Goal: Contribute content: Contribute content

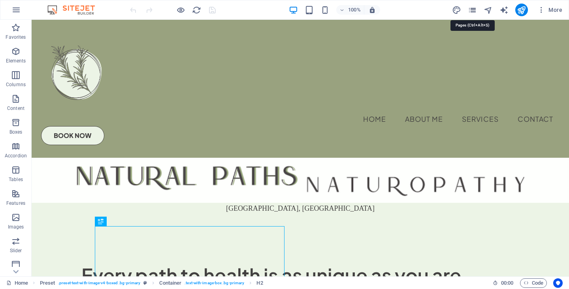
click at [471, 9] on icon "pages" at bounding box center [472, 10] width 9 height 9
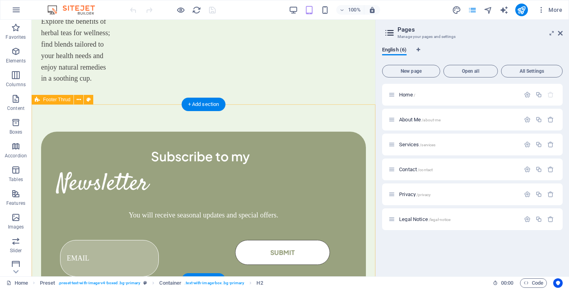
scroll to position [1230, 0]
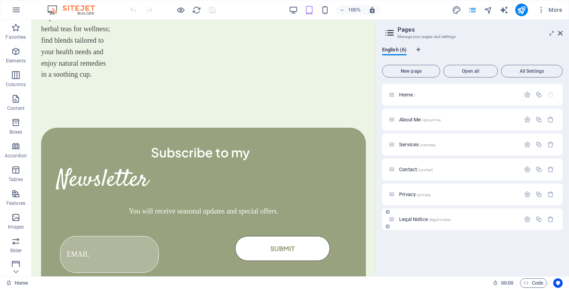
click at [416, 219] on span "Legal Notice /legal-notice" at bounding box center [424, 219] width 51 height 6
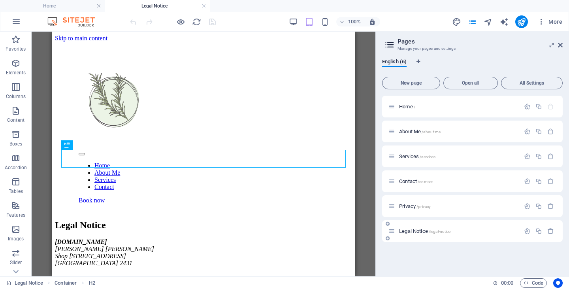
scroll to position [0, 0]
click at [411, 205] on span "Privacy /privacy" at bounding box center [415, 206] width 32 height 6
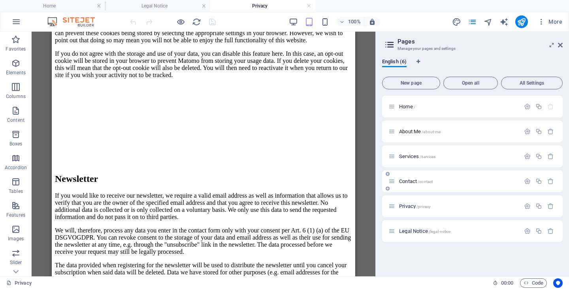
scroll to position [1738, 0]
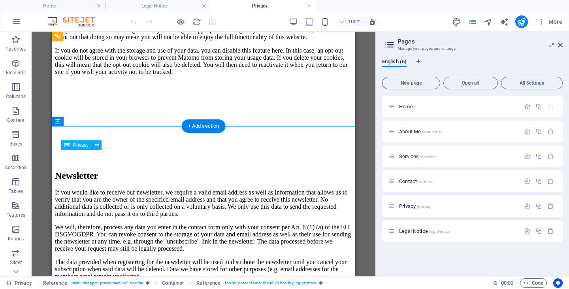
scroll to position [0, 0]
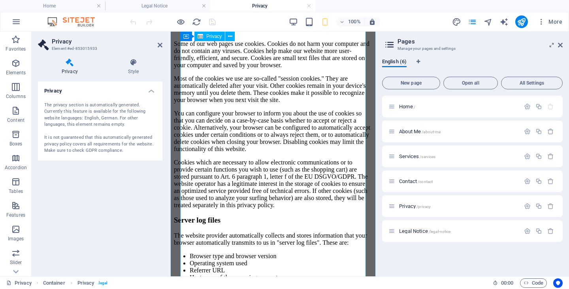
scroll to position [1311, 0]
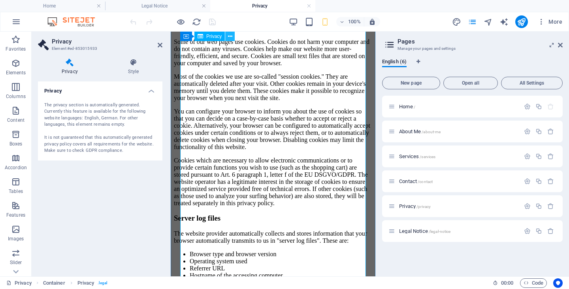
click at [228, 37] on icon at bounding box center [230, 36] width 4 height 8
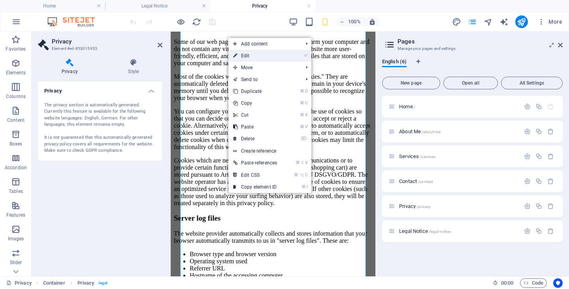
click at [243, 61] on link "⏎ Edit" at bounding box center [255, 56] width 53 height 12
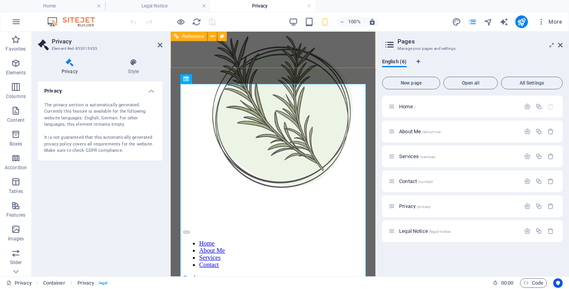
scroll to position [44, 0]
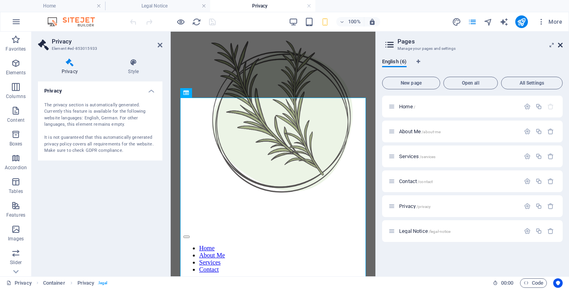
click at [560, 47] on icon at bounding box center [560, 45] width 5 height 6
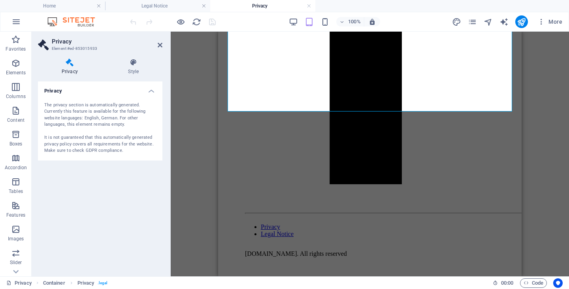
scroll to position [2922, 0]
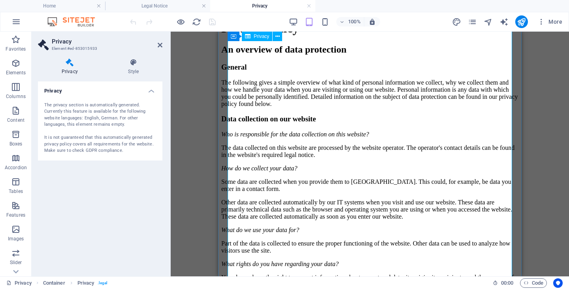
scroll to position [0, 0]
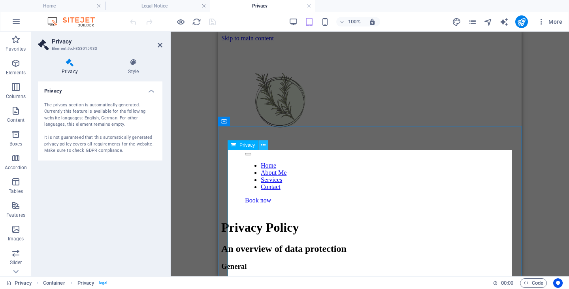
click at [263, 144] on icon at bounding box center [263, 145] width 4 height 8
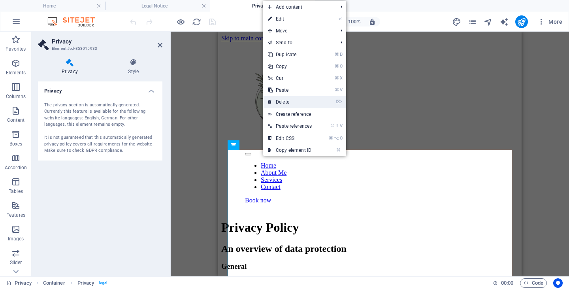
click at [289, 101] on link "⌦ Delete" at bounding box center [289, 102] width 53 height 12
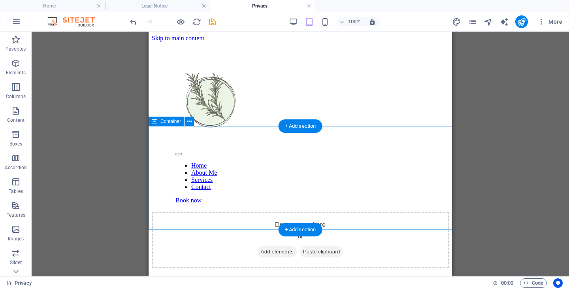
click at [279, 246] on span "Add elements" at bounding box center [277, 251] width 39 height 11
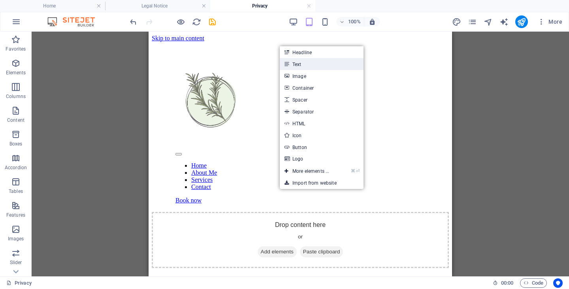
click at [312, 62] on link "Text" at bounding box center [322, 64] width 84 height 12
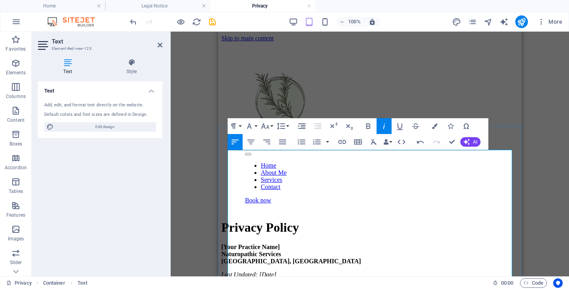
click at [250, 220] on h1 "Privacy Policy" at bounding box center [369, 227] width 297 height 15
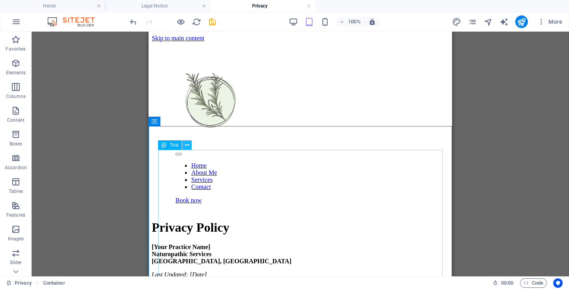
click at [188, 148] on icon at bounding box center [187, 145] width 4 height 8
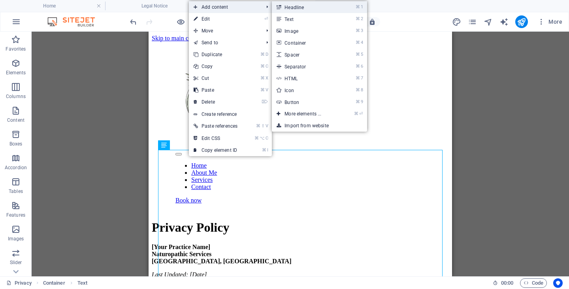
click at [309, 7] on link "⌘ 1 Headline" at bounding box center [304, 7] width 65 height 12
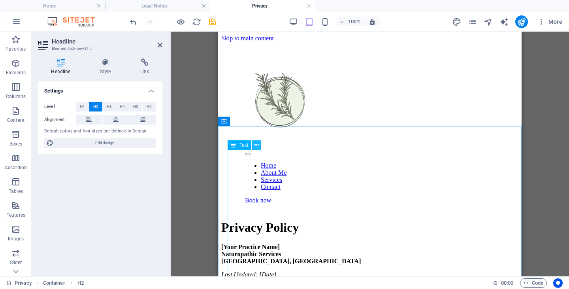
click at [255, 145] on icon at bounding box center [257, 145] width 4 height 8
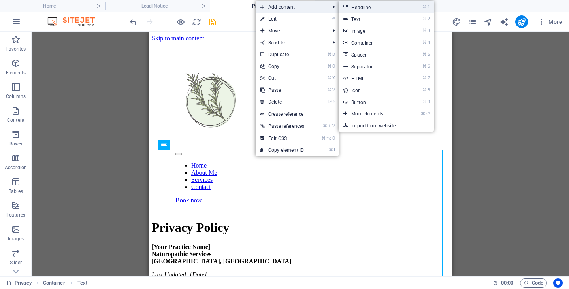
click at [365, 8] on link "⌘ 1 Headline" at bounding box center [371, 7] width 65 height 12
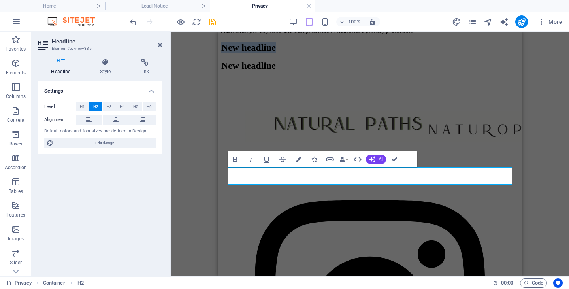
scroll to position [2444, 0]
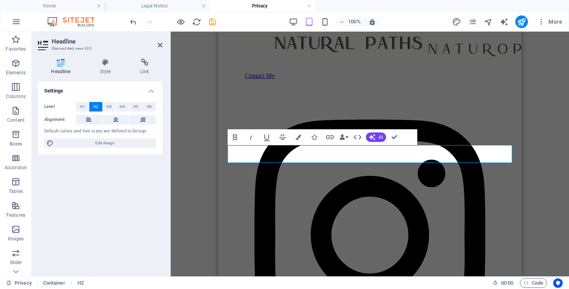
drag, startPoint x: 366, startPoint y: 155, endPoint x: 205, endPoint y: 149, distance: 161.4
click at [300, 137] on icon "button" at bounding box center [299, 137] width 6 height 6
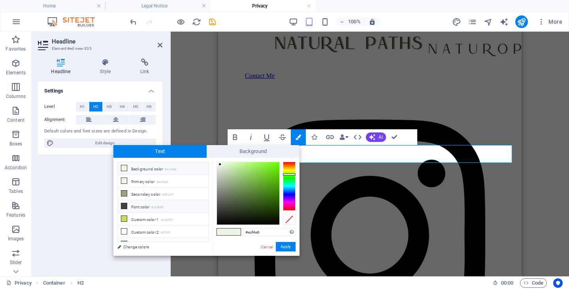
click at [131, 206] on li "Font color #424040" at bounding box center [163, 206] width 91 height 13
type input "#424040"
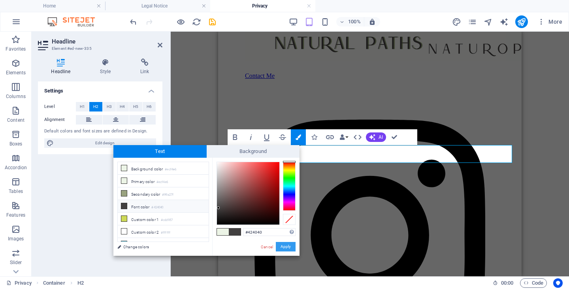
click at [292, 245] on button "Apply" at bounding box center [286, 246] width 20 height 9
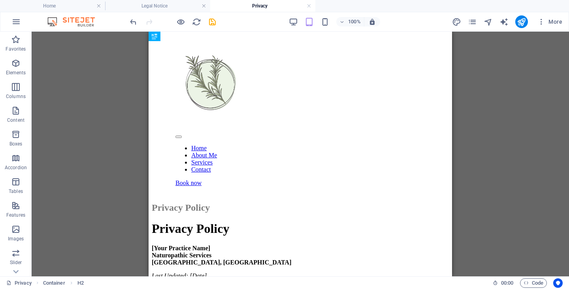
scroll to position [0, 0]
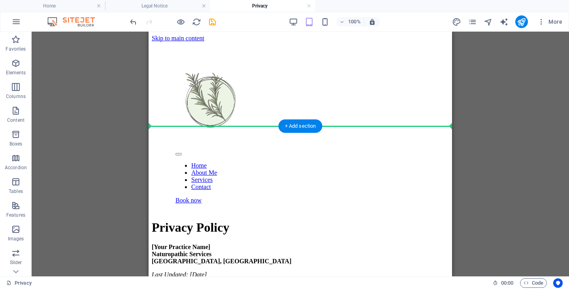
drag, startPoint x: 297, startPoint y: 158, endPoint x: 253, endPoint y: 138, distance: 48.3
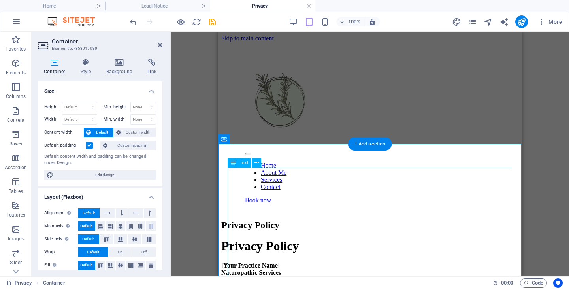
click at [556, 148] on div "Drag here to replace the existing content. Press “Ctrl” if you want to create a…" at bounding box center [370, 154] width 399 height 245
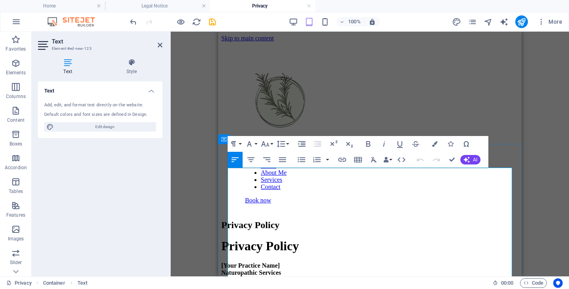
click at [264, 262] on strong "[Your Practice Name]" at bounding box center [250, 265] width 59 height 7
drag, startPoint x: 292, startPoint y: 200, endPoint x: 227, endPoint y: 200, distance: 64.8
click at [227, 262] on strong "[Your Practice Name]" at bounding box center [250, 265] width 59 height 7
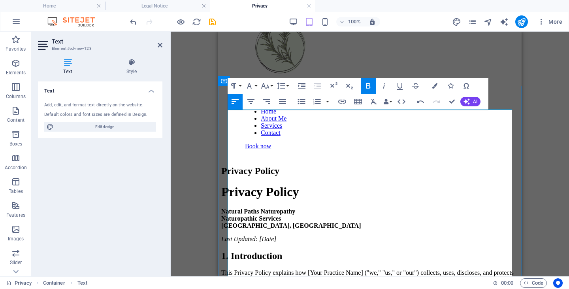
scroll to position [58, 0]
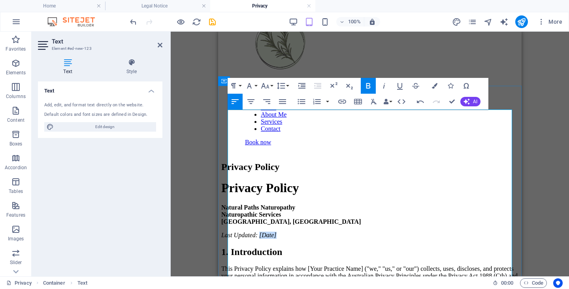
drag, startPoint x: 293, startPoint y: 177, endPoint x: 271, endPoint y: 177, distance: 21.7
click at [271, 232] on p "Last Updated: [Date]" at bounding box center [369, 235] width 297 height 7
click at [269, 232] on em "Last Updated:September, 2025" at bounding box center [249, 235] width 57 height 7
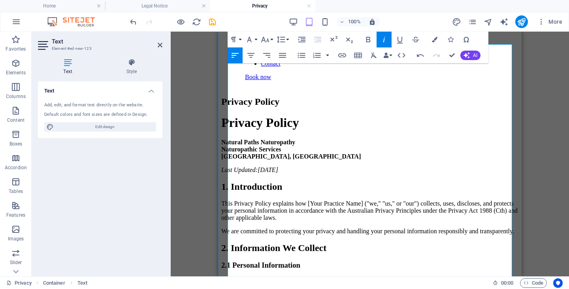
scroll to position [125, 0]
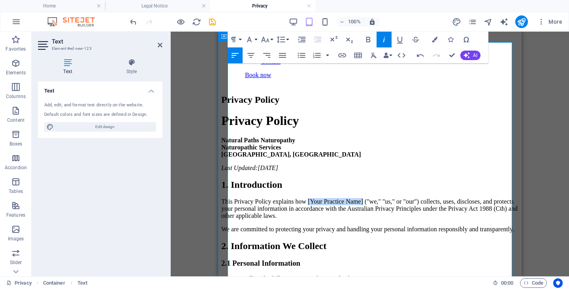
drag, startPoint x: 326, startPoint y: 137, endPoint x: 387, endPoint y: 139, distance: 60.9
click at [387, 198] on p "This Privacy Policy explains how [Your Practice Name] ("we," "us," or "our") co…" at bounding box center [369, 208] width 297 height 21
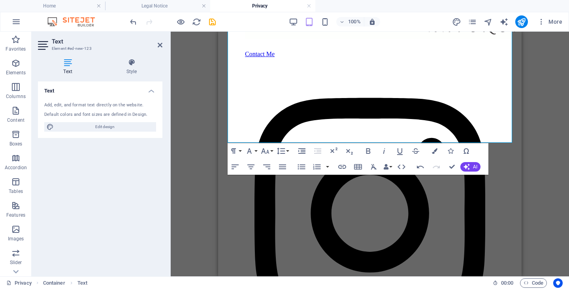
scroll to position [2469, 0]
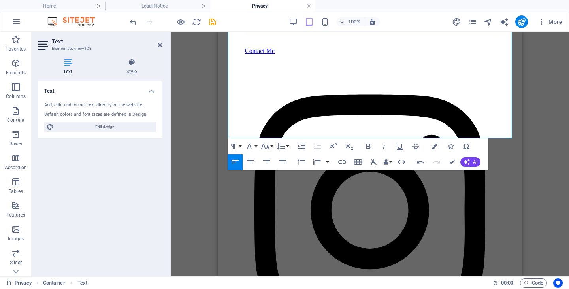
click at [531, 159] on div "Drag here to replace the existing content. Press “Ctrl” if you want to create a…" at bounding box center [370, 154] width 399 height 245
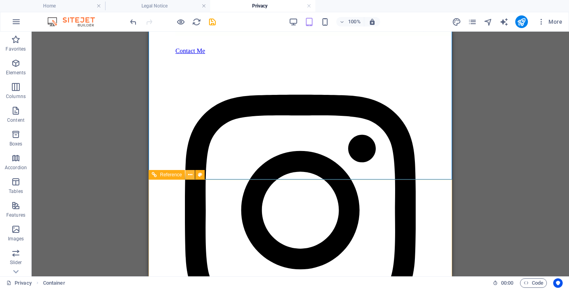
click at [192, 176] on icon at bounding box center [190, 175] width 4 height 8
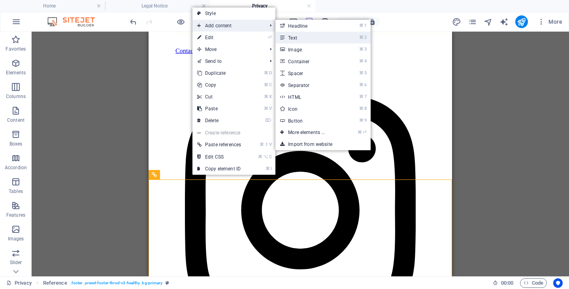
click at [308, 38] on link "⌘ 2 Text" at bounding box center [308, 38] width 65 height 12
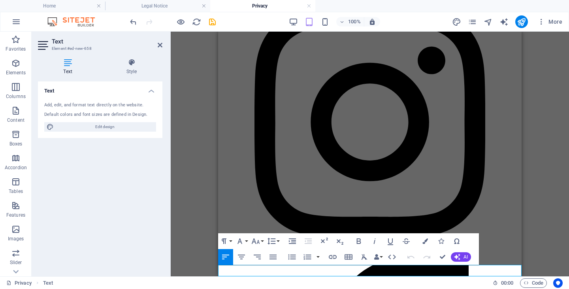
click at [546, 258] on div "Privacy Container Reference Reference Container Placeholder Text H2 H2 Text Par…" at bounding box center [370, 154] width 399 height 245
drag, startPoint x: 359, startPoint y: 273, endPoint x: 217, endPoint y: 272, distance: 141.1
click at [133, 23] on icon "undo" at bounding box center [133, 21] width 9 height 9
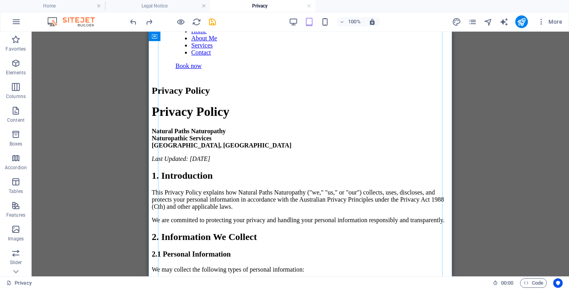
scroll to position [141, 0]
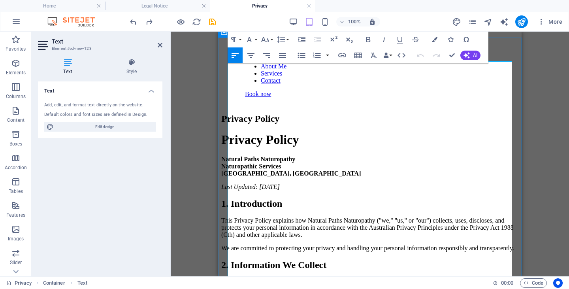
click at [330, 198] on h2 "1. Introduction" at bounding box center [369, 203] width 297 height 11
drag, startPoint x: 330, startPoint y: 141, endPoint x: 208, endPoint y: 139, distance: 122.6
click at [318, 217] on p "This Privacy Policy explains how Natural Paths Naturopathy ("we," "us," or "our…" at bounding box center [369, 227] width 297 height 21
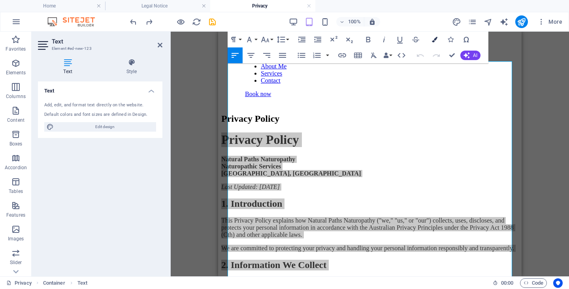
click at [436, 39] on icon "button" at bounding box center [435, 40] width 6 height 6
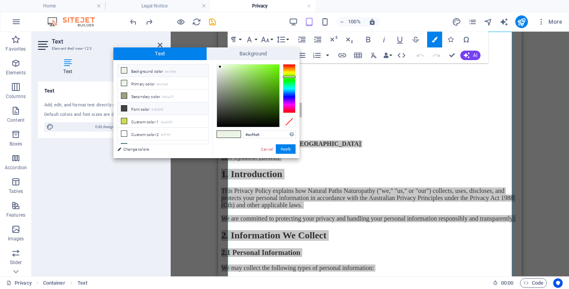
click at [125, 108] on icon at bounding box center [124, 109] width 6 height 6
type input "#424040"
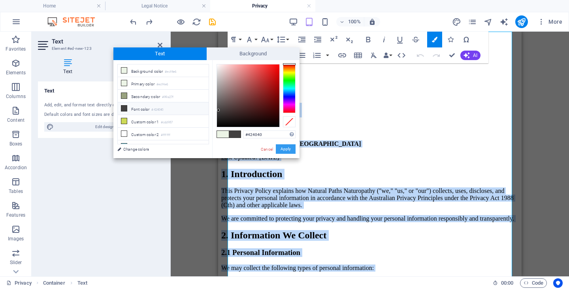
click at [289, 147] on button "Apply" at bounding box center [286, 148] width 20 height 9
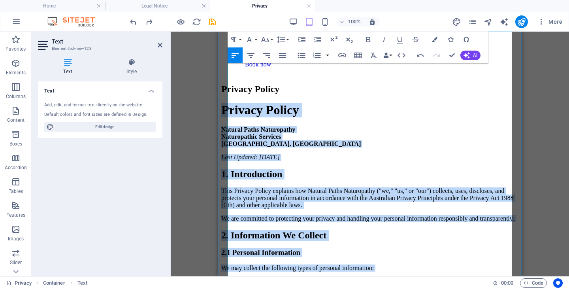
click at [402, 154] on p "Last Updated: September, 2025" at bounding box center [369, 157] width 297 height 7
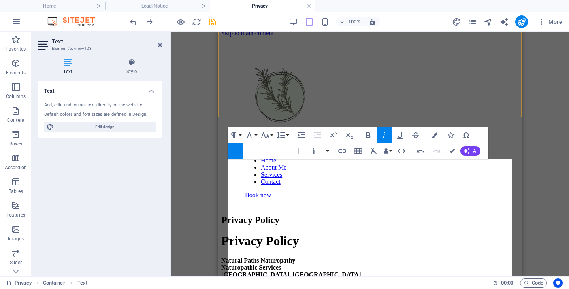
scroll to position [9, 0]
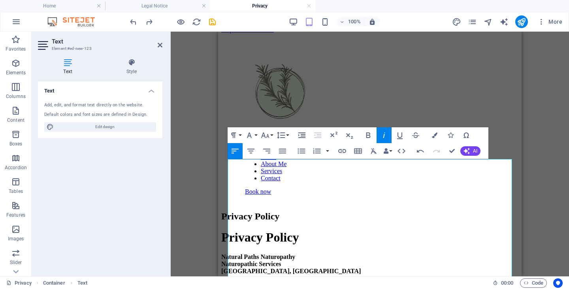
click at [546, 140] on div "Drag here to replace the existing content. Press “Ctrl” if you want to create a…" at bounding box center [370, 154] width 399 height 245
click at [266, 211] on div "Privacy Policy" at bounding box center [369, 216] width 297 height 11
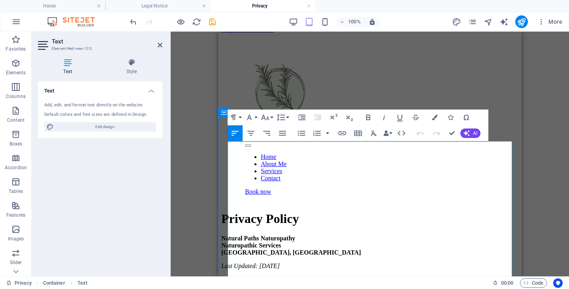
click at [299, 212] on span "Privacy Policy" at bounding box center [259, 219] width 77 height 14
click at [355, 212] on h1 "Privacy Policy" at bounding box center [369, 219] width 297 height 15
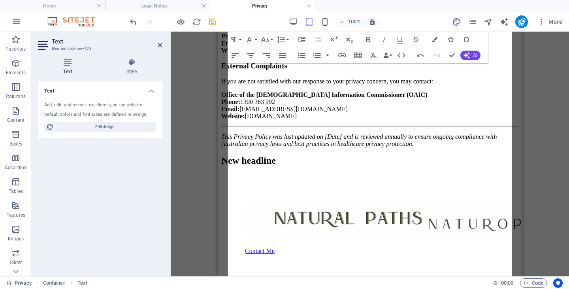
scroll to position [2265, 0]
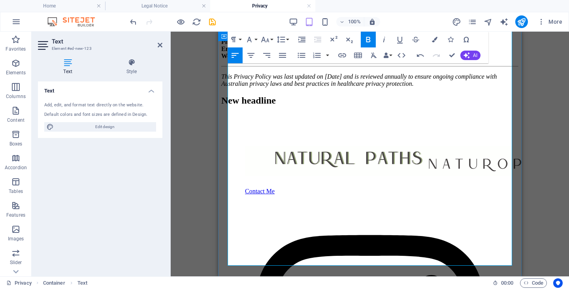
drag, startPoint x: 295, startPoint y: 120, endPoint x: 220, endPoint y: 119, distance: 75.1
drag, startPoint x: 299, startPoint y: 130, endPoint x: 257, endPoint y: 130, distance: 42.3
drag, startPoint x: 305, startPoint y: 144, endPoint x: 252, endPoint y: 142, distance: 53.0
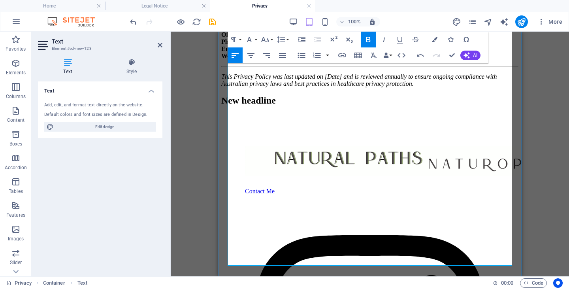
drag, startPoint x: 301, startPoint y: 153, endPoint x: 251, endPoint y: 152, distance: 50.6
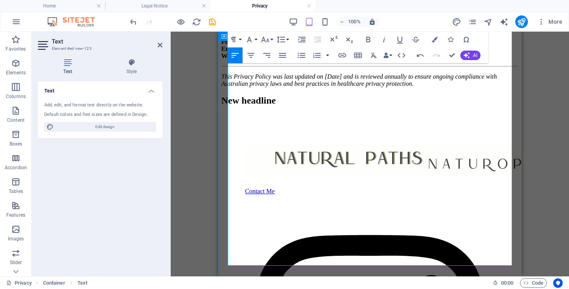
drag, startPoint x: 337, startPoint y: 150, endPoint x: 223, endPoint y: 127, distance: 115.9
drag, startPoint x: 248, startPoint y: 154, endPoint x: 229, endPoint y: 154, distance: 19.4
drag, startPoint x: 247, startPoint y: 141, endPoint x: 229, endPoint y: 141, distance: 18.6
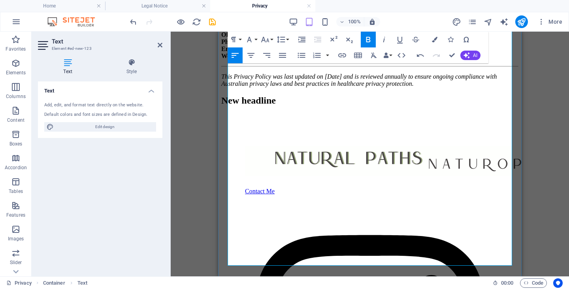
drag, startPoint x: 253, startPoint y: 130, endPoint x: 229, endPoint y: 130, distance: 24.1
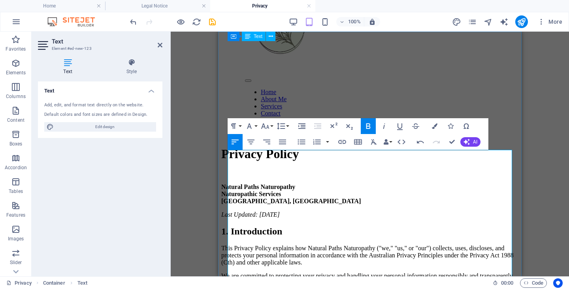
scroll to position [0, 0]
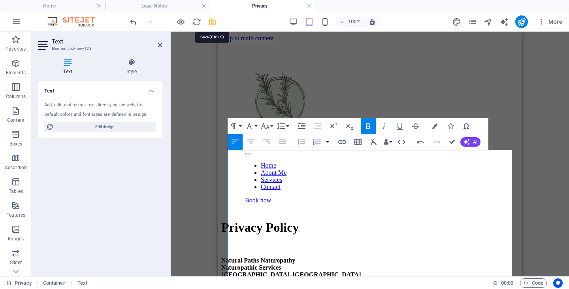
click at [212, 20] on icon "save" at bounding box center [212, 21] width 9 height 9
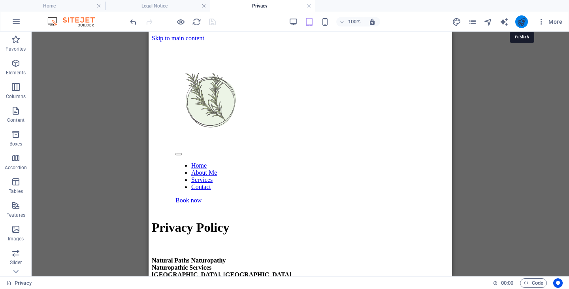
click at [521, 22] on icon "publish" at bounding box center [521, 21] width 9 height 9
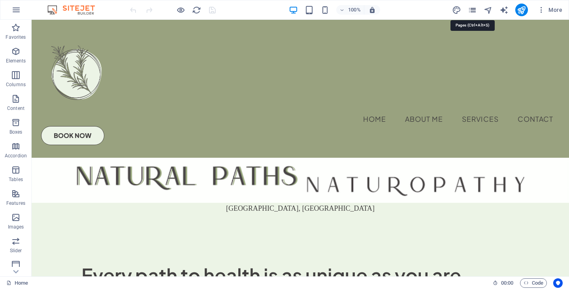
click at [476, 11] on icon "pages" at bounding box center [472, 10] width 9 height 9
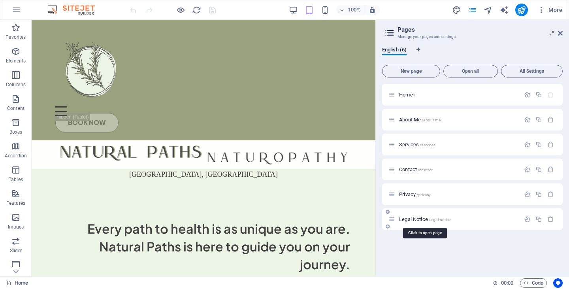
click at [418, 219] on span "Legal Notice /legal-notice" at bounding box center [424, 219] width 51 height 6
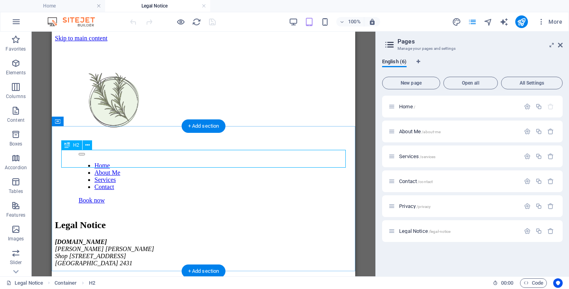
click at [90, 220] on div "Legal Notice" at bounding box center [203, 225] width 297 height 11
click at [91, 220] on div "Legal Notice" at bounding box center [203, 225] width 297 height 11
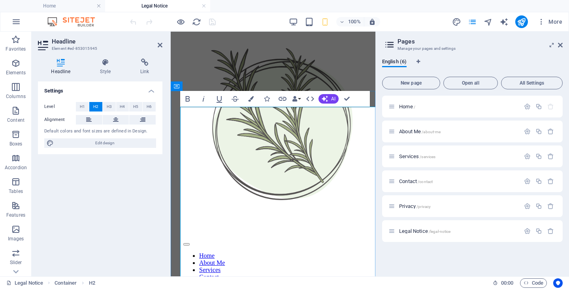
scroll to position [42, 0]
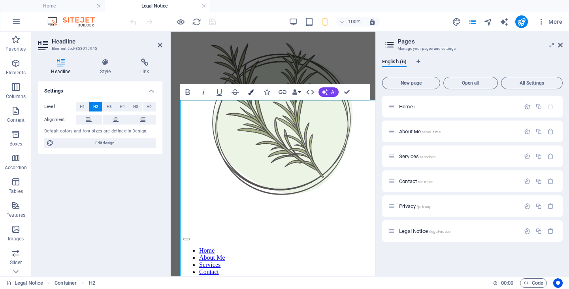
click at [251, 95] on button "Colors" at bounding box center [251, 92] width 15 height 16
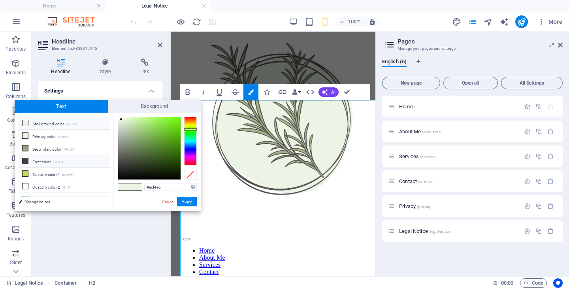
click at [36, 159] on li "Font color #424040" at bounding box center [64, 161] width 91 height 13
type input "#424040"
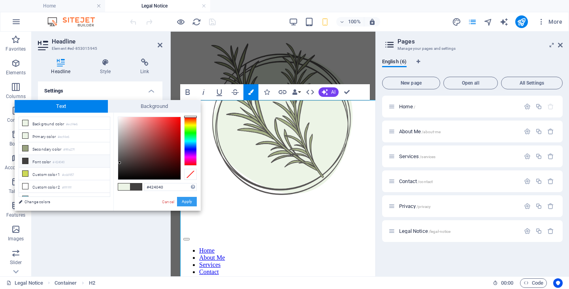
click at [187, 199] on button "Apply" at bounding box center [187, 201] width 20 height 9
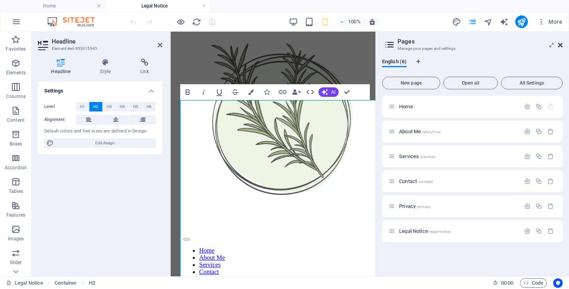
click at [562, 46] on icon at bounding box center [560, 45] width 5 height 6
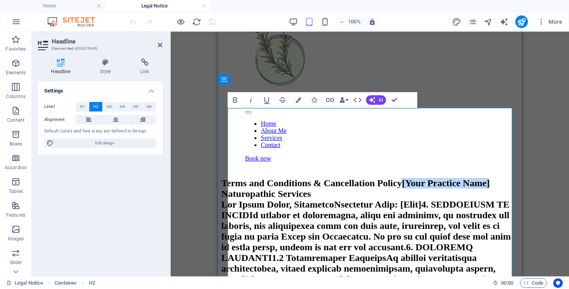
drag, startPoint x: 404, startPoint y: 140, endPoint x: 267, endPoint y: 140, distance: 137.2
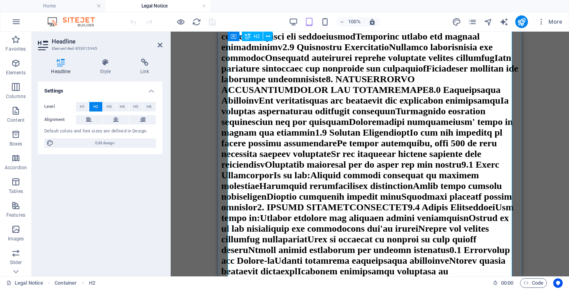
scroll to position [710, 0]
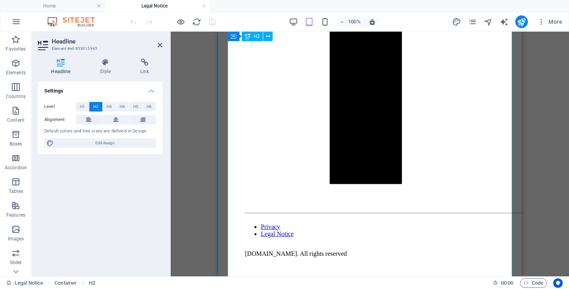
scroll to position [168, 0]
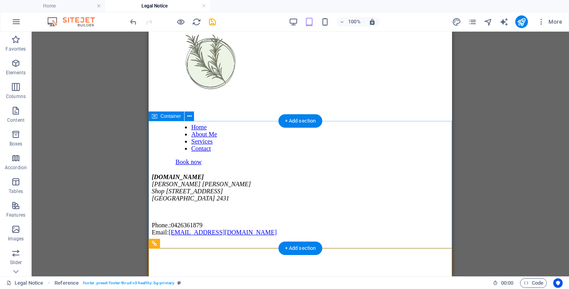
scroll to position [5, 0]
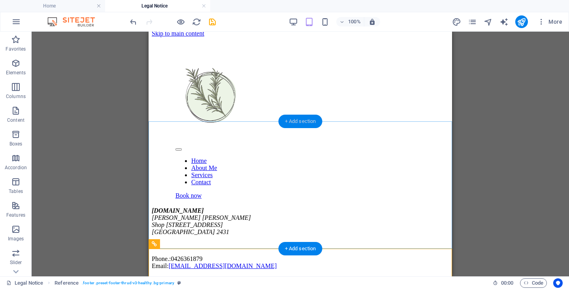
click at [300, 122] on div "+ Add section" at bounding box center [301, 121] width 44 height 13
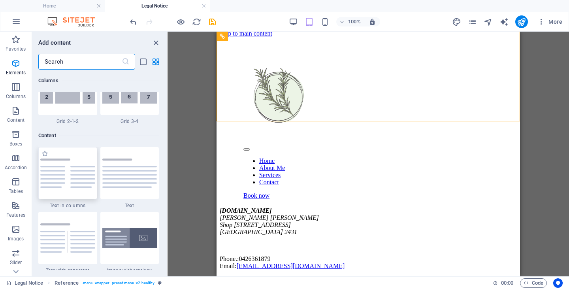
scroll to position [1383, 0]
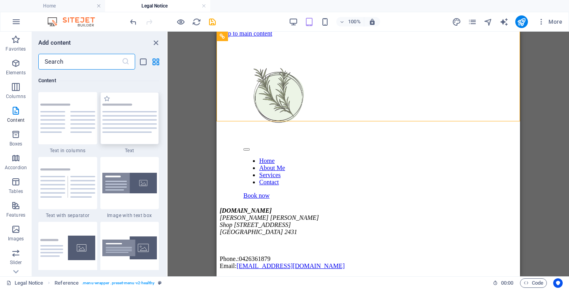
click at [127, 129] on img at bounding box center [129, 118] width 55 height 29
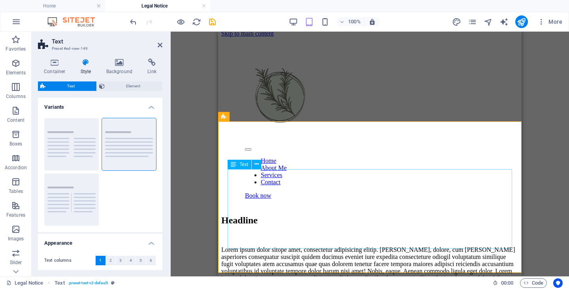
click at [339, 246] on div "Lorem ipsum dolor sitope amet, consectetur adipisicing elitip. Massumenda, dolo…" at bounding box center [369, 267] width 297 height 43
click at [339, 246] on p "Lorem ipsum dolor sitope amet, consectetur adipisicing elitip. Massumenda, dolo…" at bounding box center [369, 267] width 297 height 43
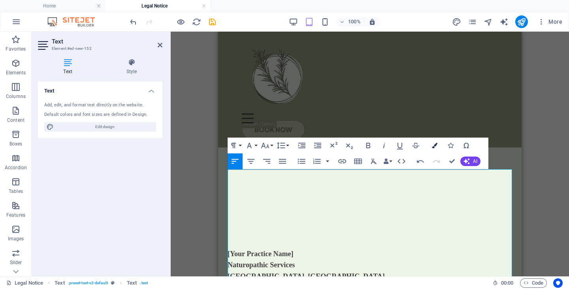
click at [434, 145] on icon "button" at bounding box center [435, 146] width 6 height 6
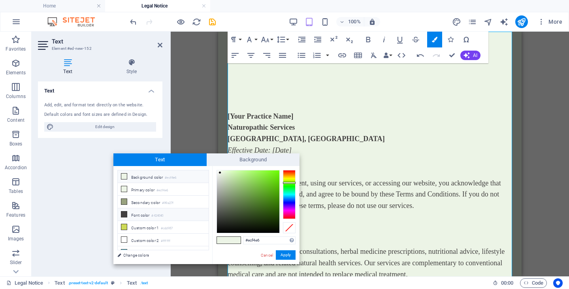
click at [134, 214] on li "Font color #424040" at bounding box center [163, 214] width 91 height 13
type input "#424040"
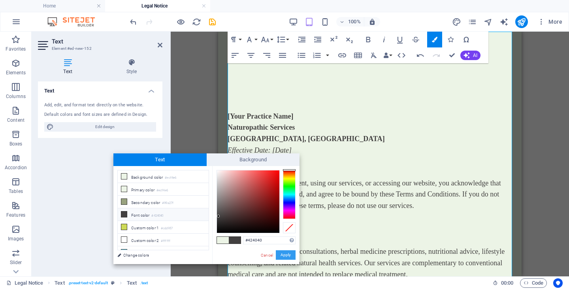
click at [287, 253] on button "Apply" at bounding box center [286, 254] width 20 height 9
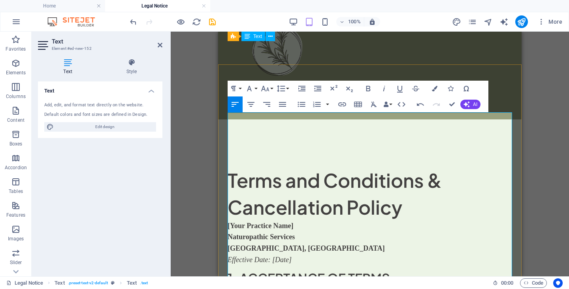
scroll to position [17, 0]
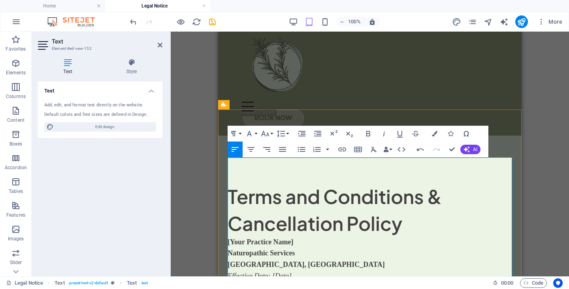
click at [444, 236] on p "[Your Practice Name] Naturopathic Services New South Wales, Australia" at bounding box center [370, 253] width 285 height 34
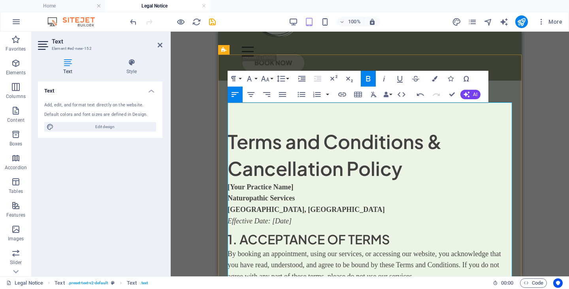
scroll to position [100, 0]
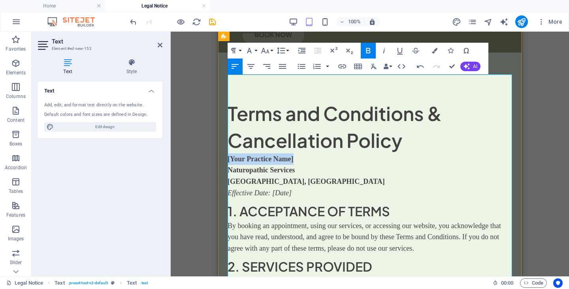
drag, startPoint x: 296, startPoint y: 132, endPoint x: 229, endPoint y: 135, distance: 67.7
click at [229, 153] on p "[Your Practice Name] Naturopathic Services New South Wales, Australia" at bounding box center [370, 170] width 285 height 34
drag, startPoint x: 294, startPoint y: 168, endPoint x: 272, endPoint y: 169, distance: 22.2
click at [272, 187] on p "Effective Date: [Date]" at bounding box center [370, 192] width 285 height 11
click at [273, 189] on em "Effective Date:September, 2025" at bounding box center [261, 193] width 66 height 8
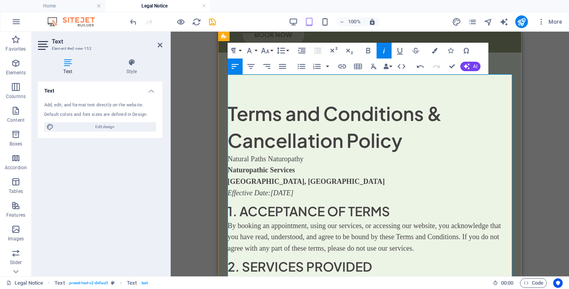
click at [272, 189] on em "Effective Date:September, 2025" at bounding box center [261, 193] width 66 height 8
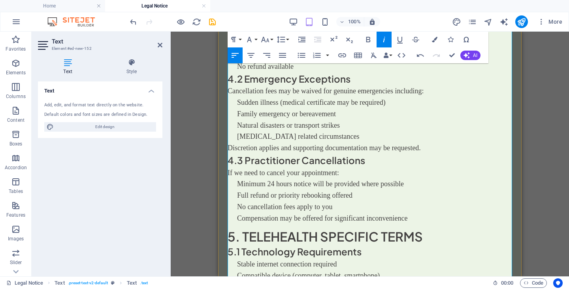
scroll to position [854, 0]
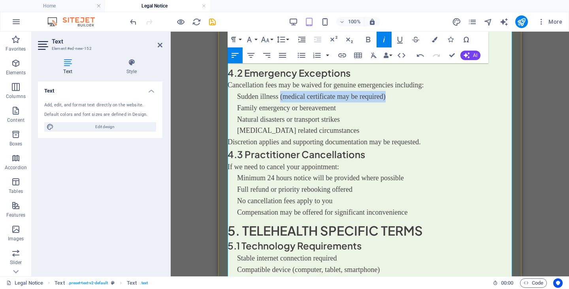
drag, startPoint x: 393, startPoint y: 74, endPoint x: 281, endPoint y: 76, distance: 112.7
click at [281, 91] on li "Sudden illness (medical certificate may be required)" at bounding box center [374, 96] width 275 height 11
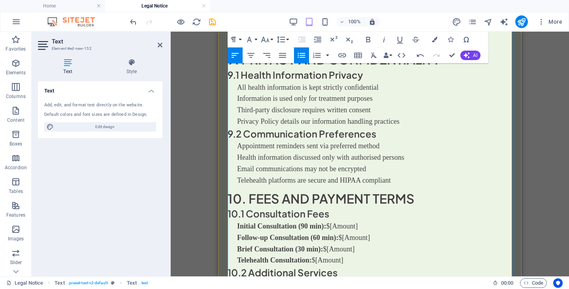
scroll to position [1785, 0]
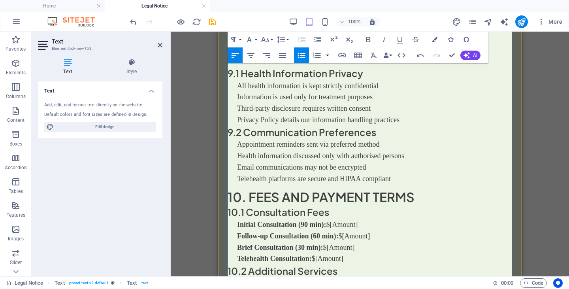
click at [340, 175] on span "Telehealth platforms are secure and HIPAA compliant" at bounding box center [314, 179] width 154 height 8
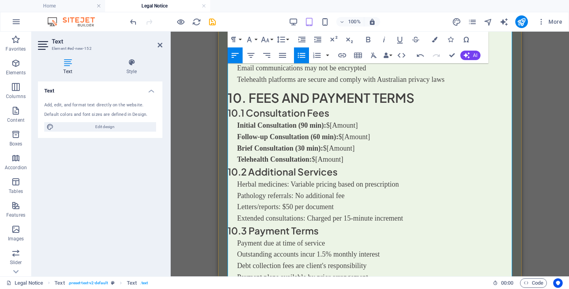
scroll to position [1887, 0]
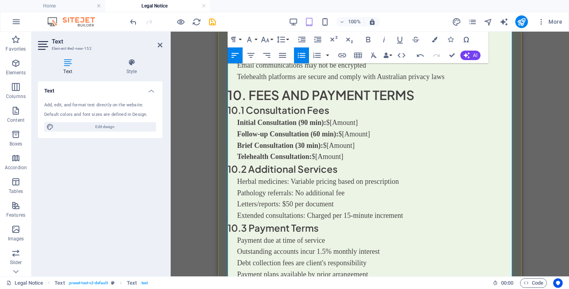
drag, startPoint x: 361, startPoint y: 113, endPoint x: 333, endPoint y: 115, distance: 28.1
click at [333, 117] on li "Initial Consultation (90 min): $[Amount]" at bounding box center [374, 122] width 275 height 11
drag, startPoint x: 373, startPoint y: 127, endPoint x: 344, endPoint y: 127, distance: 29.3
click at [344, 128] on li "Follow-up Consultation (60 min): $[Amount]" at bounding box center [374, 133] width 275 height 11
drag, startPoint x: 362, startPoint y: 138, endPoint x: 327, endPoint y: 139, distance: 34.8
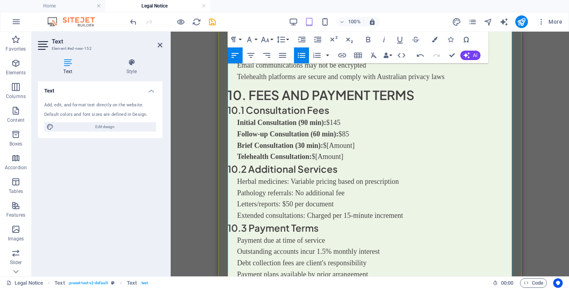
click at [327, 140] on li "Brief Consultation (30 min): $[Amount]" at bounding box center [374, 145] width 275 height 11
drag, startPoint x: 351, startPoint y: 150, endPoint x: 318, endPoint y: 150, distance: 33.6
click at [318, 151] on li "Telehealth Consultation: $[Amount]" at bounding box center [374, 156] width 275 height 11
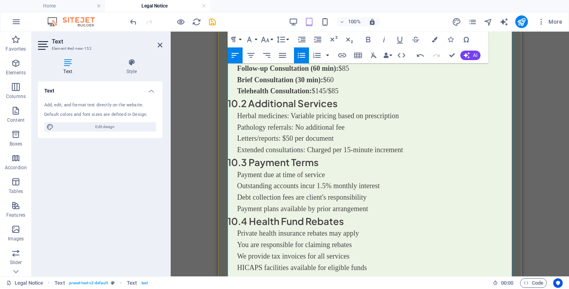
scroll to position [1956, 0]
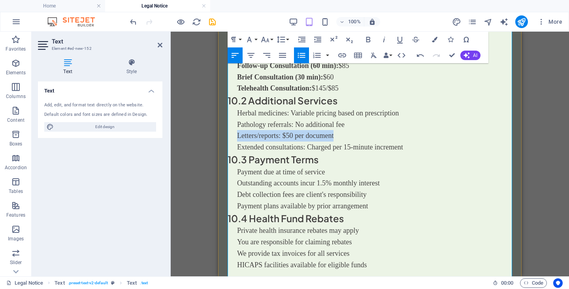
drag, startPoint x: 338, startPoint y: 130, endPoint x: 238, endPoint y: 126, distance: 100.1
click at [238, 130] on li "Letters/reports: $50 per document" at bounding box center [374, 135] width 275 height 11
drag, startPoint x: 348, startPoint y: 115, endPoint x: 297, endPoint y: 117, distance: 51.0
click at [297, 119] on li "Pathology referrals: No additional fee" at bounding box center [374, 124] width 275 height 11
copy span "No additional fee"
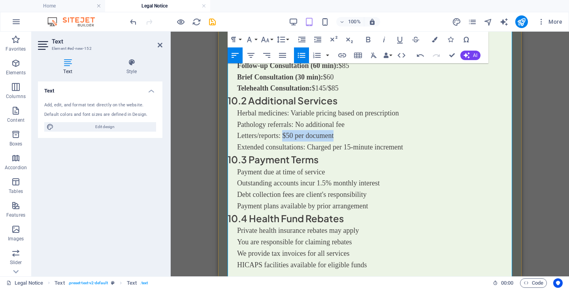
drag, startPoint x: 337, startPoint y: 128, endPoint x: 281, endPoint y: 128, distance: 55.7
click at [281, 130] on li "Letters/reports: $50 per document" at bounding box center [374, 135] width 275 height 11
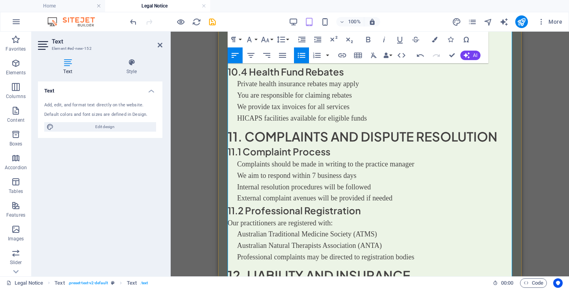
scroll to position [2104, 0]
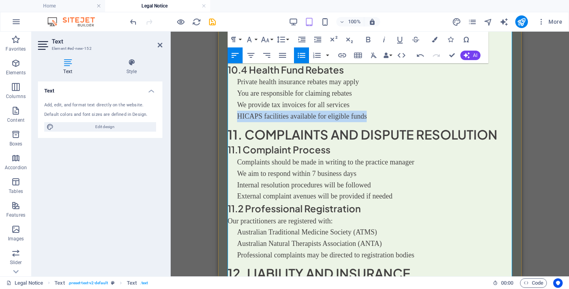
drag, startPoint x: 369, startPoint y: 111, endPoint x: 236, endPoint y: 115, distance: 133.7
click at [237, 115] on li "HICAPS facilities available for eligible funds" at bounding box center [374, 116] width 275 height 11
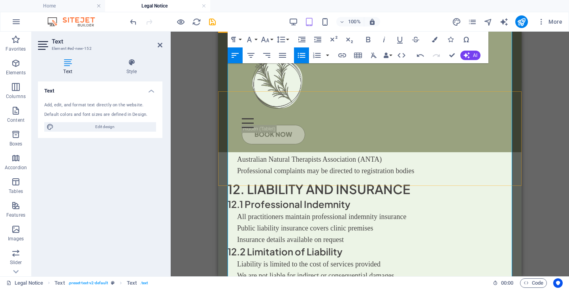
scroll to position [2149, 0]
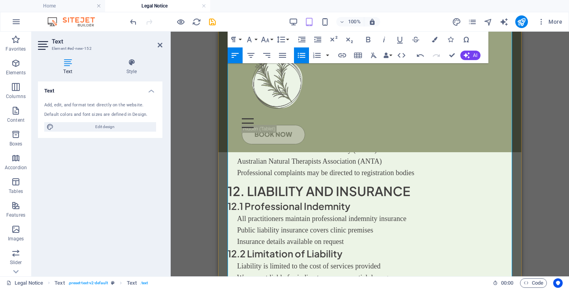
click at [238, 154] on span "Australian Traditional Medicine Society (ATMS)" at bounding box center [307, 150] width 140 height 8
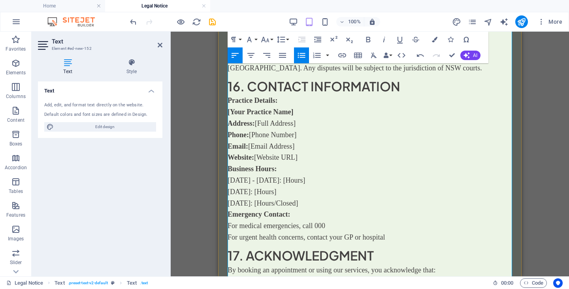
scroll to position [2637, 0]
drag, startPoint x: 297, startPoint y: 111, endPoint x: 228, endPoint y: 112, distance: 69.6
click at [228, 112] on p "Practice Details: [Your Practice Name] Address: [Full Address] Phone: [Phone Nu…" at bounding box center [370, 128] width 285 height 68
drag, startPoint x: 317, startPoint y: 112, endPoint x: 226, endPoint y: 112, distance: 91.3
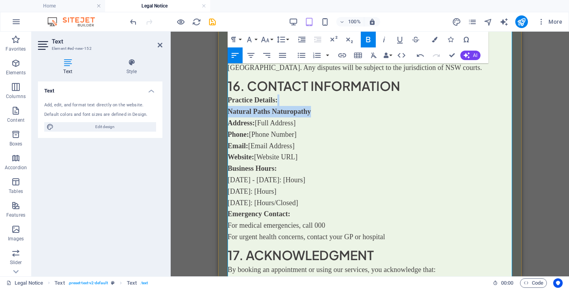
drag, startPoint x: 303, startPoint y: 120, endPoint x: 259, endPoint y: 122, distance: 44.7
click at [259, 122] on p "Practice Details: Natural Paths Naturopathy Address: [Full Address] Phone: [Pho…" at bounding box center [370, 128] width 285 height 68
drag, startPoint x: 300, startPoint y: 132, endPoint x: 255, endPoint y: 134, distance: 45.5
click at [255, 134] on p "Practice Details: Natural Paths Naturopathy Address: ​Shop 6, 12 Prince of Wale…" at bounding box center [370, 128] width 285 height 68
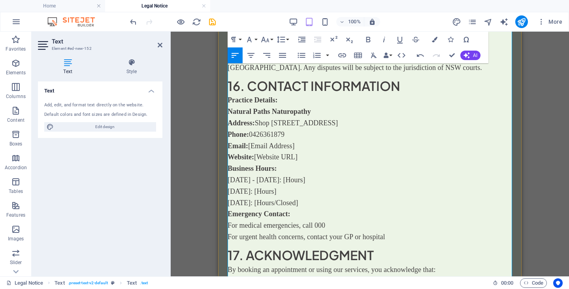
drag, startPoint x: 302, startPoint y: 145, endPoint x: 257, endPoint y: 147, distance: 45.9
click at [257, 147] on p "Practice Details: Natural Paths Naturopathy Address: Shop 6, 12 Prince of Wales…" at bounding box center [370, 128] width 285 height 68
drag, startPoint x: 306, startPoint y: 159, endPoint x: 266, endPoint y: 159, distance: 39.9
click at [266, 159] on p "Practice Details: Natural Paths Naturopathy Address: Shop 6, 12 Prince of Wales…" at bounding box center [370, 128] width 285 height 68
drag, startPoint x: 302, startPoint y: 181, endPoint x: 280, endPoint y: 181, distance: 22.5
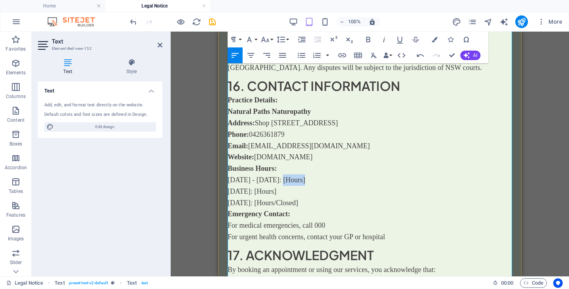
click at [280, 181] on p "Business Hours: Monday - Friday: [Hours] Saturday: [Hours] Sunday: [Hours/Close…" at bounding box center [370, 185] width 285 height 45
drag, startPoint x: 283, startPoint y: 190, endPoint x: 257, endPoint y: 192, distance: 26.2
click at [257, 192] on p "Business Hours: Monday - Friday:9am-3pm Saturday: [Hours] Sunday: [Hours/Closed]" at bounding box center [370, 185] width 285 height 45
drag, startPoint x: 303, startPoint y: 199, endPoint x: 254, endPoint y: 204, distance: 49.3
click at [254, 204] on p "Business Hours: Monday - Friday:9am-3pm Saturday:By appointment Sunday: [Hours/…" at bounding box center [370, 185] width 285 height 45
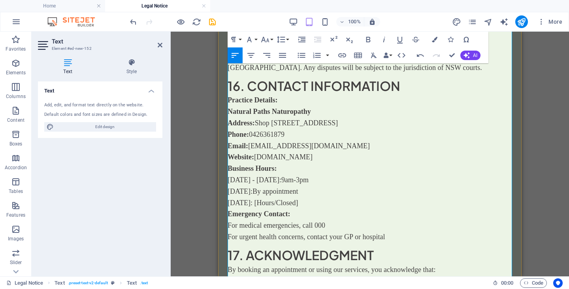
click at [255, 188] on span "Business Hours: Monday - Friday:9am-3pm Saturday:By appointment Sunday: [Hours/…" at bounding box center [268, 185] width 81 height 42
drag, startPoint x: 304, startPoint y: 190, endPoint x: 257, endPoint y: 190, distance: 47.4
click at [257, 190] on p "Business Hours: Monday - Friday:9am-3pm Saturday: By appointment Sunday: [Hours…" at bounding box center [370, 185] width 285 height 45
copy span "By appointment"
drag, startPoint x: 300, startPoint y: 202, endPoint x: 253, endPoint y: 204, distance: 47.1
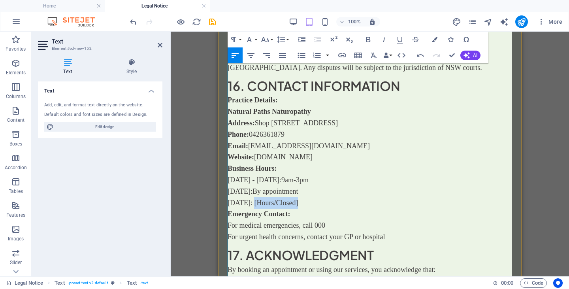
click at [253, 204] on p "Business Hours: Monday - Friday:9am-3pm Saturday: By appointment Sunday: [Hours…" at bounding box center [370, 185] width 285 height 45
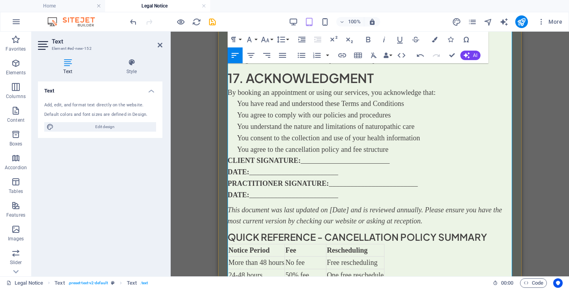
scroll to position [2815, 0]
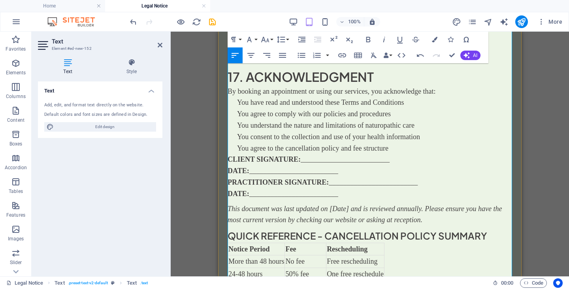
drag, startPoint x: 230, startPoint y: 157, endPoint x: 348, endPoint y: 196, distance: 123.9
click at [348, 196] on p "CLIENT SIGNATURE: _________________________ DATE: _________________________ PRA…" at bounding box center [370, 176] width 285 height 45
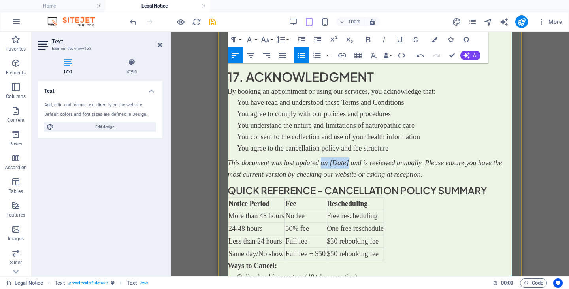
drag, startPoint x: 349, startPoint y: 163, endPoint x: 321, endPoint y: 163, distance: 27.3
click at [321, 163] on em "This document was last updated on [Date] and is reviewed annually. Please ensur…" at bounding box center [365, 168] width 275 height 19
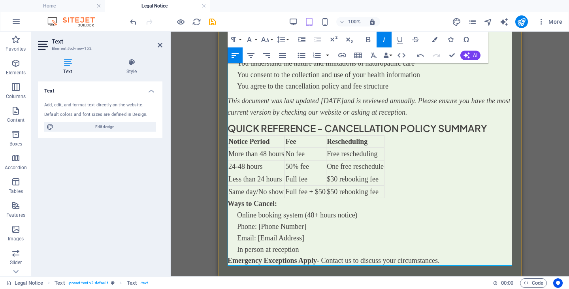
scroll to position [2878, 0]
drag, startPoint x: 432, startPoint y: 111, endPoint x: 370, endPoint y: 113, distance: 61.3
click at [370, 113] on em "This document was last updated September, 2025 and is reviewed annually. Please…" at bounding box center [369, 105] width 283 height 19
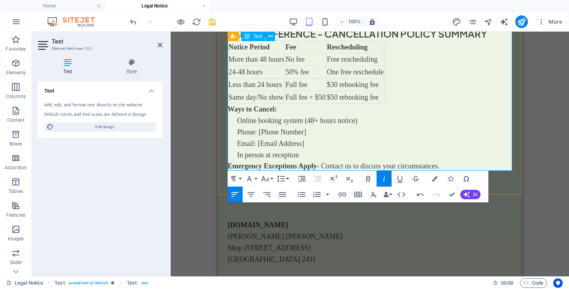
scroll to position [2973, 0]
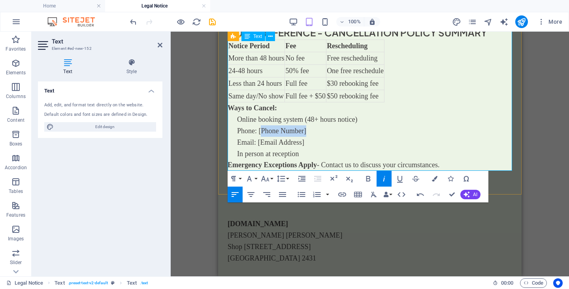
drag, startPoint x: 313, startPoint y: 131, endPoint x: 260, endPoint y: 130, distance: 53.4
click at [260, 130] on li "Phone: [Phone Number]" at bounding box center [374, 130] width 275 height 11
click at [273, 133] on span "Phone: 0426361879" at bounding box center [279, 131] width 84 height 8
click at [286, 130] on span "Phone: 0426 361879" at bounding box center [265, 131] width 57 height 8
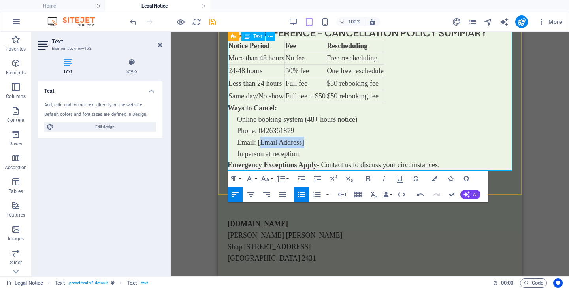
drag, startPoint x: 314, startPoint y: 144, endPoint x: 262, endPoint y: 144, distance: 52.2
click at [262, 144] on li "Email: [Email Address]" at bounding box center [374, 142] width 275 height 11
drag, startPoint x: 304, startPoint y: 155, endPoint x: 266, endPoint y: 155, distance: 38.4
click at [266, 155] on li "In person at reception" at bounding box center [374, 153] width 275 height 11
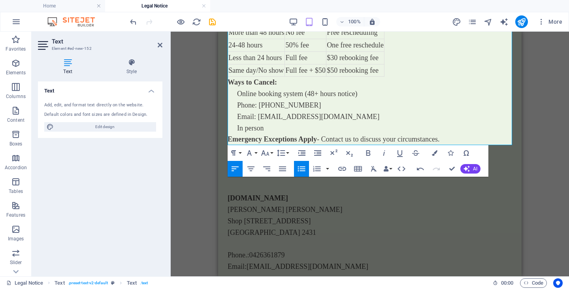
scroll to position [2999, 0]
click at [469, 137] on p "Emergency Exceptions Apply - Contact us to discuss your circumstances." at bounding box center [370, 138] width 285 height 11
click at [539, 156] on div "Drag here to replace the existing content. Press “Ctrl” if you want to create a…" at bounding box center [370, 154] width 399 height 245
click at [397, 231] on div "naturalpaths.com.au Loretta Freifeld Shop 6, 12 Prince of Wales Ave South West …" at bounding box center [370, 232] width 285 height 80
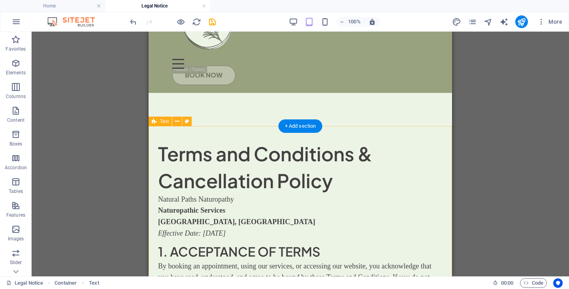
scroll to position [0, 0]
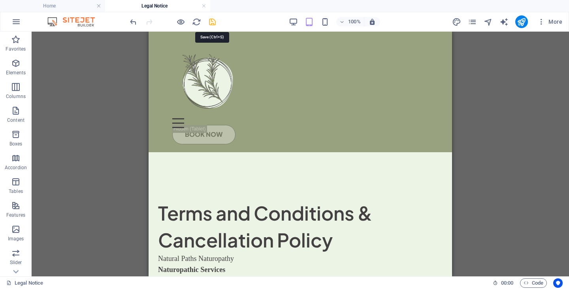
click at [214, 21] on icon "save" at bounding box center [212, 21] width 9 height 9
click at [523, 23] on icon "publish" at bounding box center [521, 21] width 9 height 9
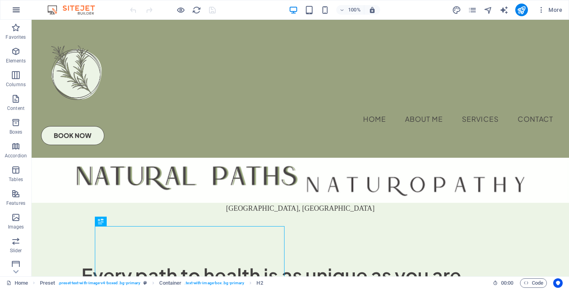
click at [18, 11] on icon "button" at bounding box center [15, 9] width 9 height 9
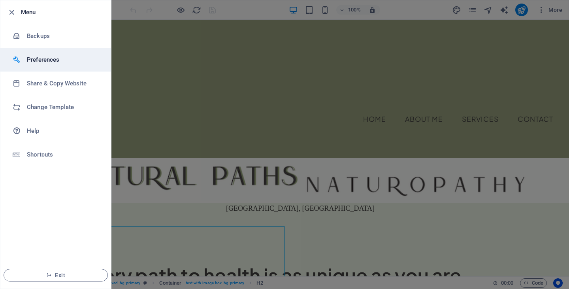
click at [40, 61] on h6 "Preferences" at bounding box center [63, 59] width 73 height 9
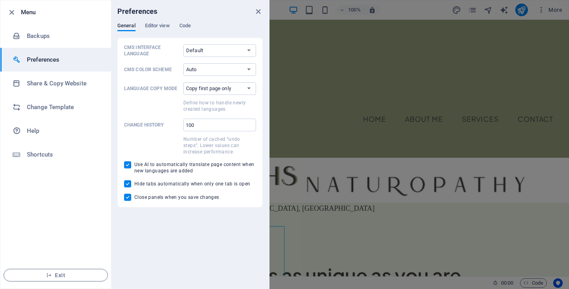
click at [153, 22] on div "Preferences" at bounding box center [190, 11] width 158 height 22
click at [154, 28] on span "Editor view" at bounding box center [157, 26] width 25 height 11
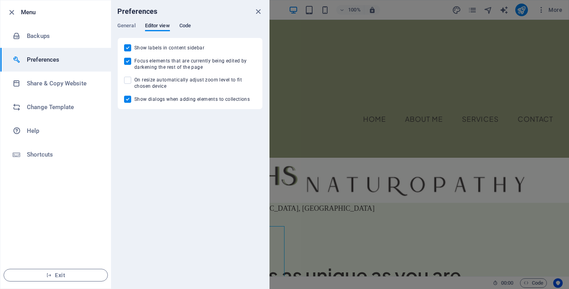
click at [183, 25] on span "Code" at bounding box center [184, 26] width 11 height 11
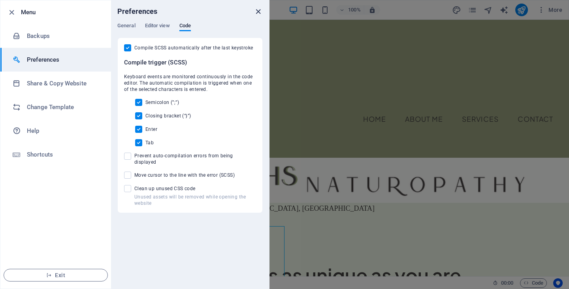
click at [261, 10] on icon "close" at bounding box center [258, 11] width 9 height 9
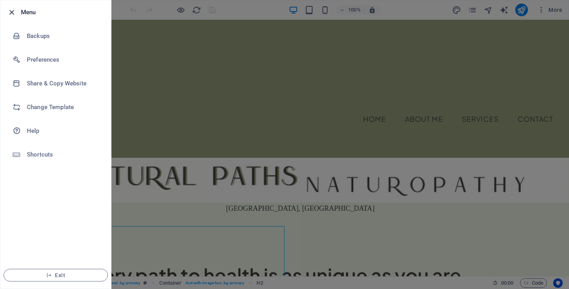
click at [10, 14] on icon "button" at bounding box center [11, 12] width 9 height 9
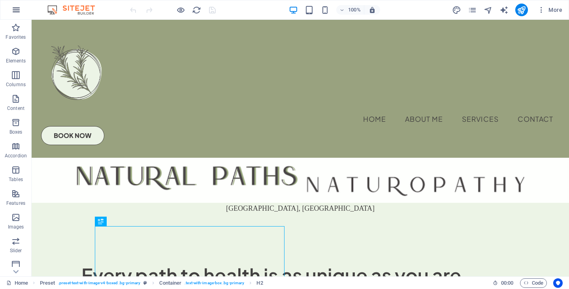
click at [17, 11] on icon "button" at bounding box center [15, 9] width 9 height 9
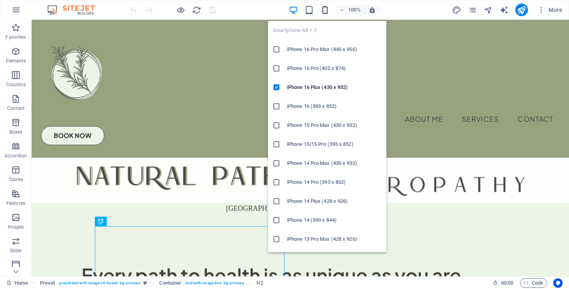
click at [323, 9] on icon "button" at bounding box center [325, 10] width 9 height 9
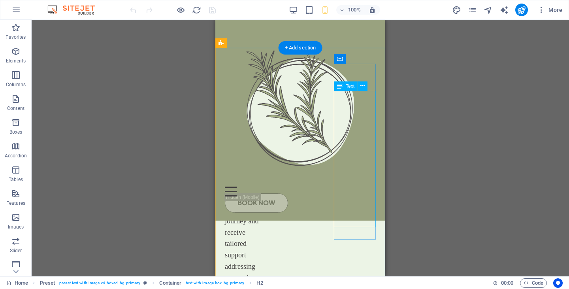
scroll to position [336, 0]
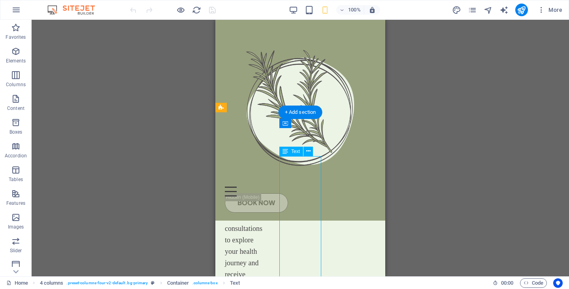
scroll to position [250, 0]
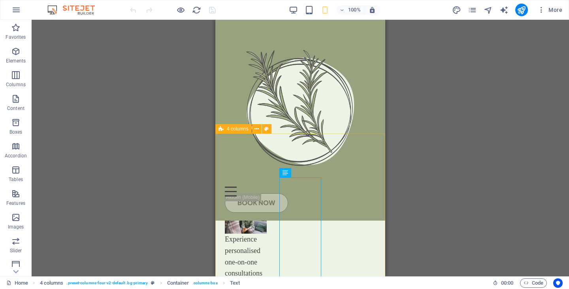
click at [225, 129] on div "4 columns" at bounding box center [233, 128] width 36 height 9
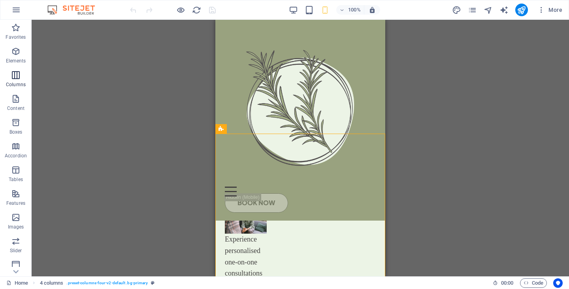
click at [16, 74] on icon "button" at bounding box center [15, 74] width 9 height 9
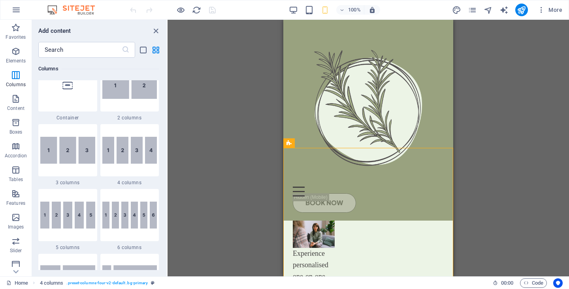
scroll to position [406, 0]
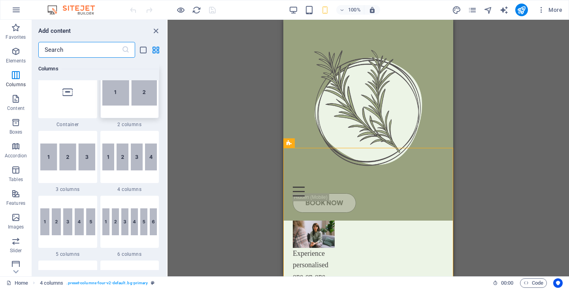
click at [137, 98] on img at bounding box center [129, 92] width 55 height 27
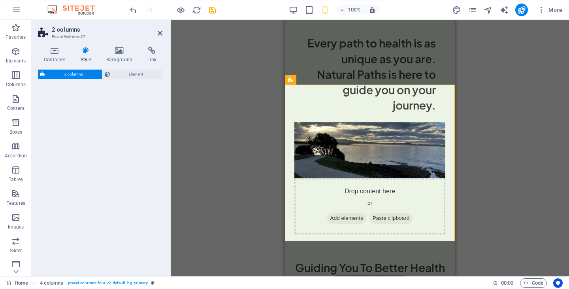
click at [137, 98] on div "2 columns Element" at bounding box center [100, 170] width 125 height 200
select select "rem"
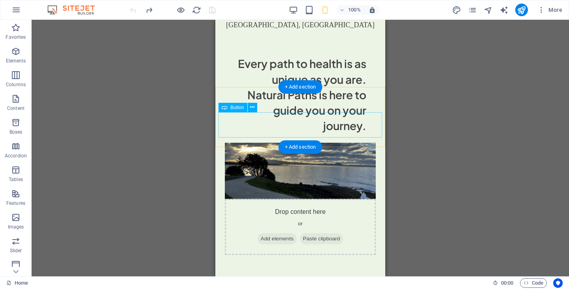
scroll to position [237, 0]
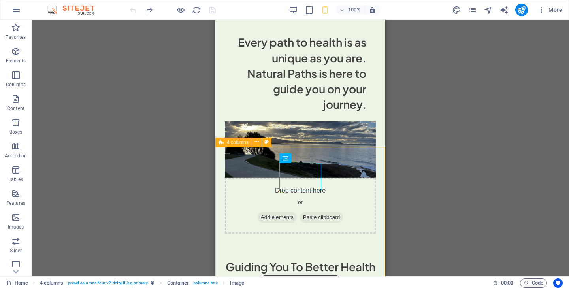
click at [220, 144] on icon at bounding box center [221, 142] width 5 height 9
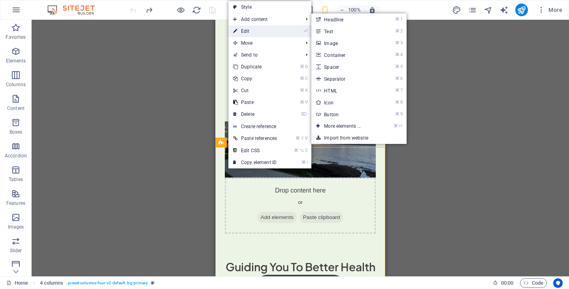
click at [266, 28] on link "⏎ Edit" at bounding box center [255, 31] width 53 height 12
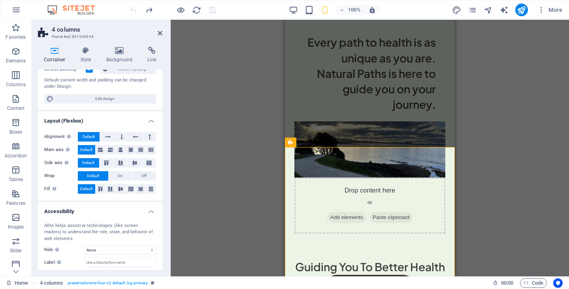
scroll to position [65, 0]
click at [150, 121] on h4 "Layout (Flexbox)" at bounding box center [100, 118] width 125 height 14
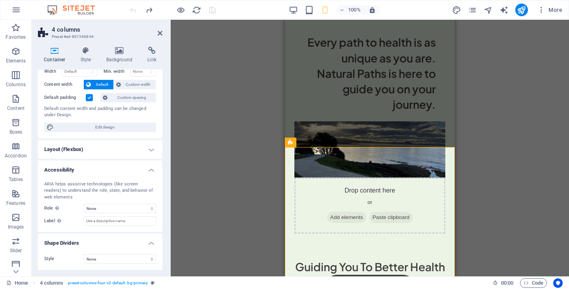
click at [150, 121] on div "Height Default px rem % vh vw Min. height None px rem % vh vw Width Default px …" at bounding box center [100, 93] width 125 height 91
click at [148, 149] on h4 "Layout (Flexbox)" at bounding box center [100, 149] width 125 height 19
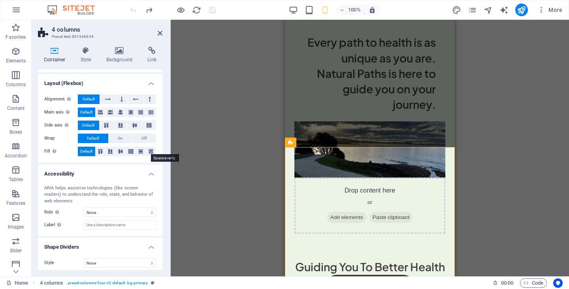
scroll to position [104, 0]
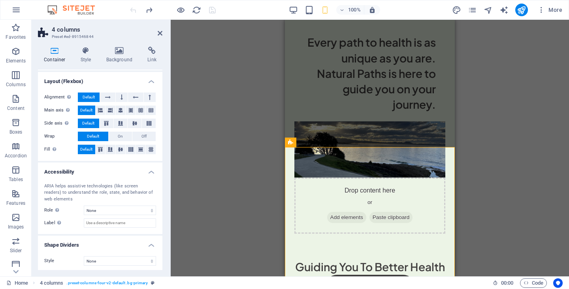
click at [55, 57] on h4 "Container" at bounding box center [56, 55] width 37 height 17
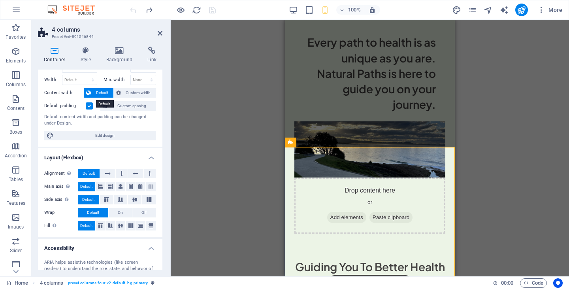
scroll to position [28, 0]
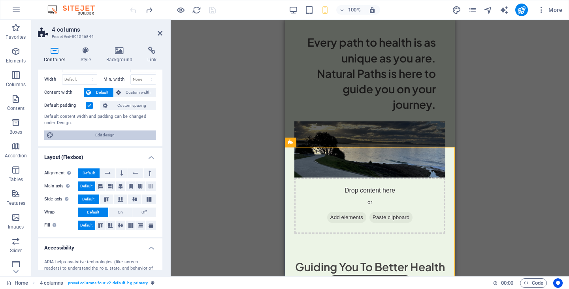
click at [84, 135] on span "Edit design" at bounding box center [105, 134] width 98 height 9
select select "rem"
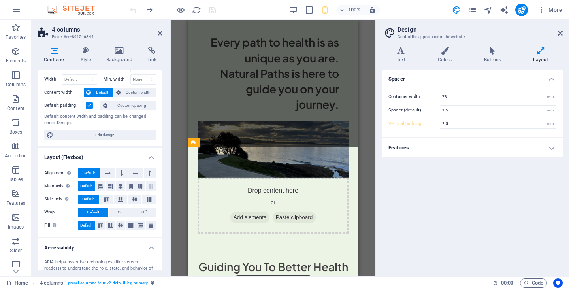
click at [463, 150] on h4 "Features" at bounding box center [472, 147] width 181 height 19
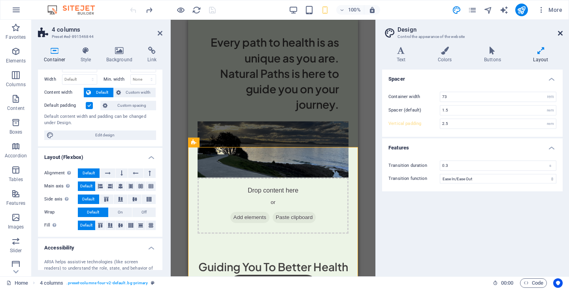
click at [561, 33] on icon at bounding box center [560, 33] width 5 height 6
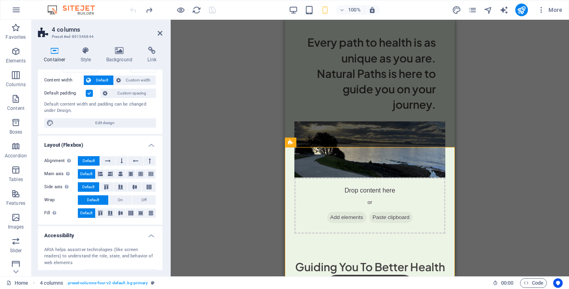
scroll to position [0, 0]
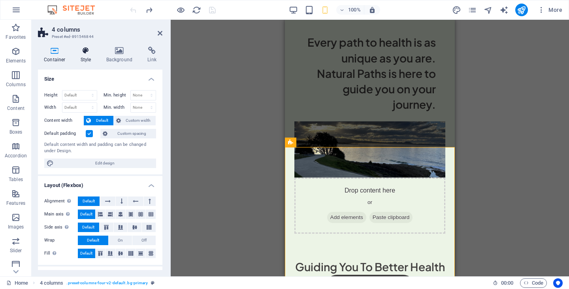
click at [86, 52] on icon at bounding box center [86, 51] width 23 height 8
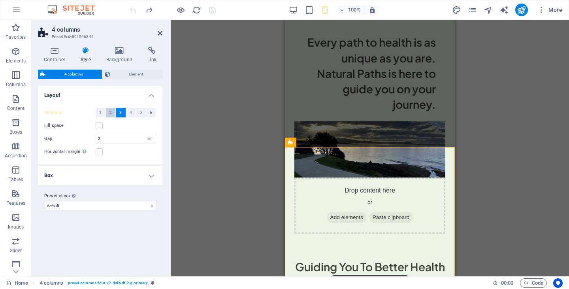
click at [111, 114] on span "2" at bounding box center [111, 112] width 2 height 9
click at [159, 34] on icon at bounding box center [160, 33] width 5 height 6
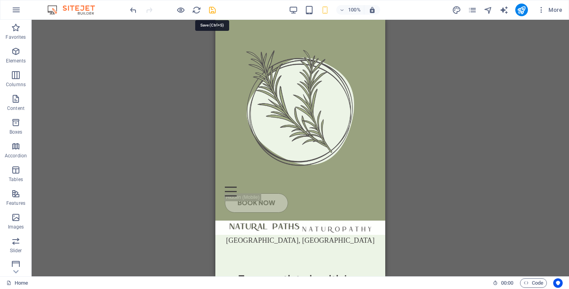
click at [210, 8] on icon "save" at bounding box center [212, 10] width 9 height 9
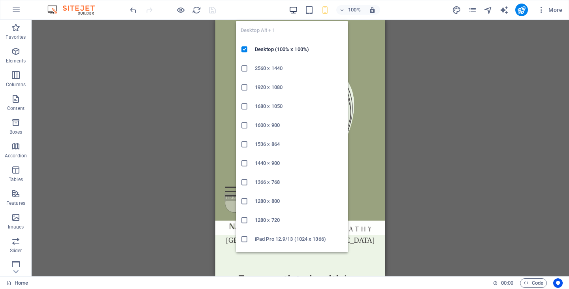
click at [293, 12] on icon "button" at bounding box center [293, 10] width 9 height 9
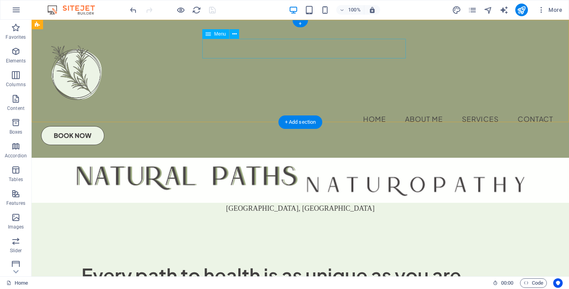
click at [271, 110] on nav "Home About Me Services Contact" at bounding box center [300, 120] width 519 height 20
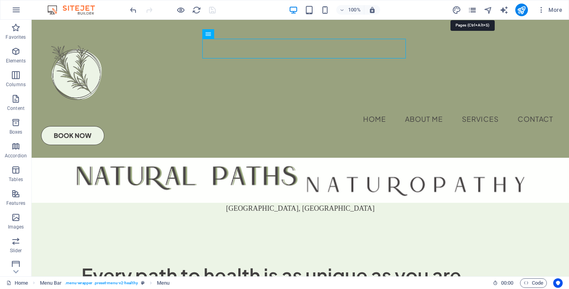
click at [474, 10] on icon "pages" at bounding box center [472, 10] width 9 height 9
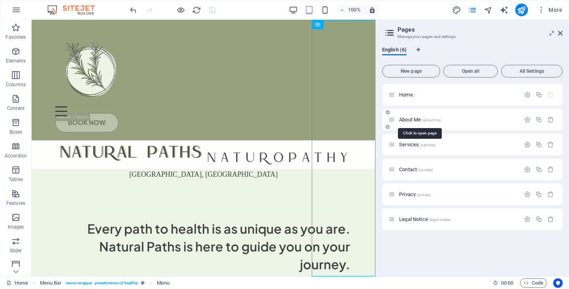
click at [415, 119] on span "About Me /about-me" at bounding box center [420, 120] width 42 height 6
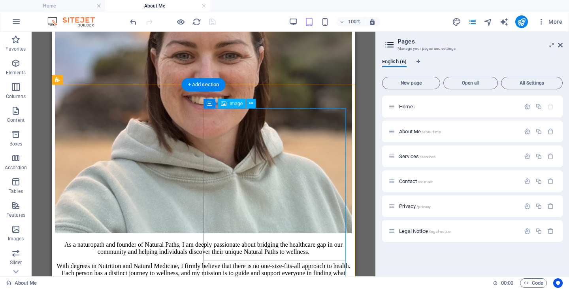
scroll to position [412, 0]
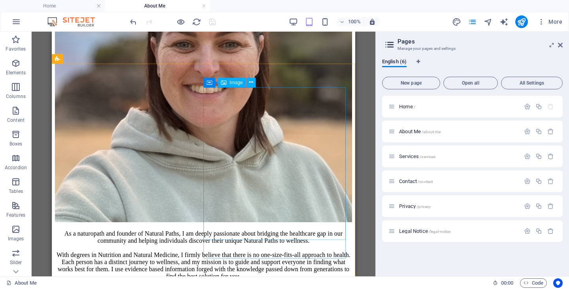
click at [235, 82] on span "Image" at bounding box center [236, 82] width 13 height 5
click at [251, 85] on icon at bounding box center [251, 82] width 4 height 8
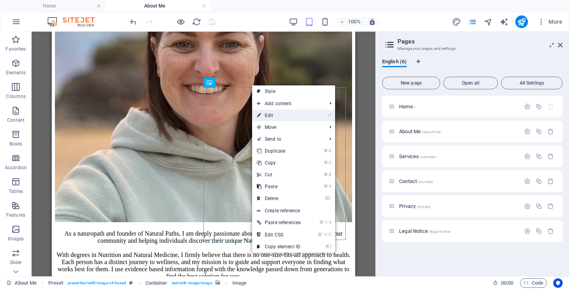
click at [274, 115] on link "⏎ Edit" at bounding box center [278, 116] width 53 height 12
select select "px"
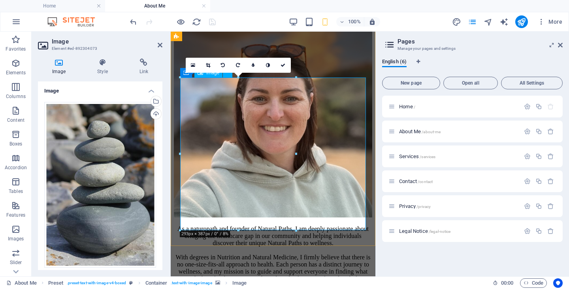
scroll to position [738, 0]
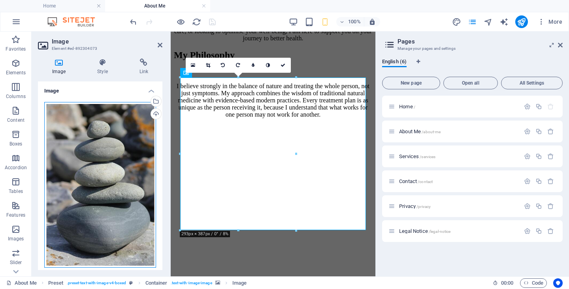
click at [87, 197] on div "Drag files here, click to choose files or select files from Files or our free s…" at bounding box center [100, 185] width 112 height 166
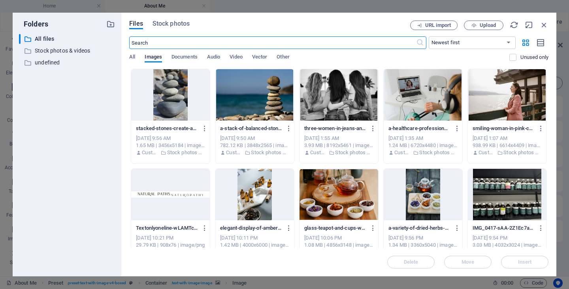
scroll to position [2980, 0]
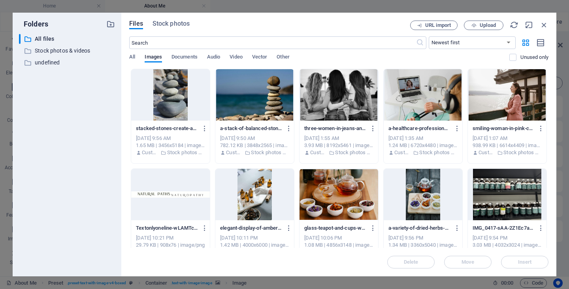
click at [168, 98] on div at bounding box center [170, 94] width 79 height 51
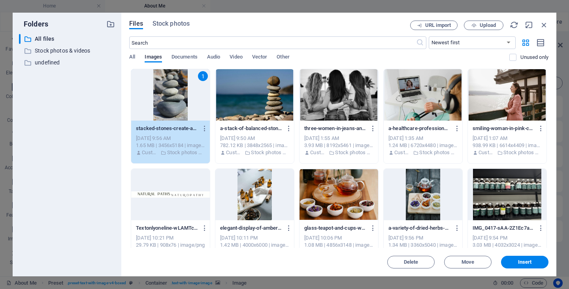
click at [176, 98] on div "1" at bounding box center [170, 94] width 79 height 51
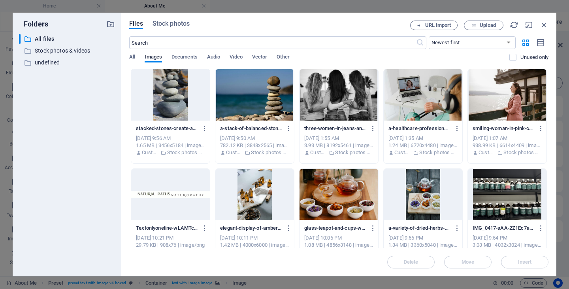
click at [176, 98] on div at bounding box center [170, 94] width 79 height 51
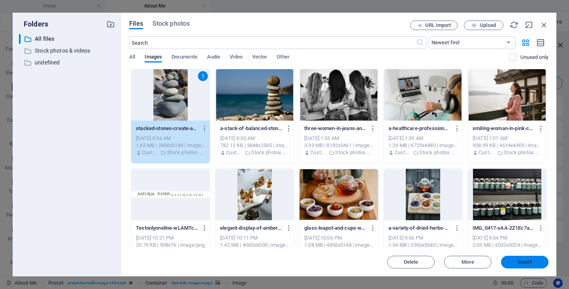
click at [516, 260] on span "Insert" at bounding box center [524, 262] width 41 height 5
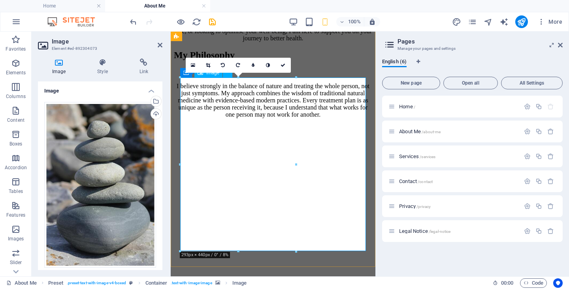
click at [561, 44] on icon at bounding box center [560, 45] width 5 height 6
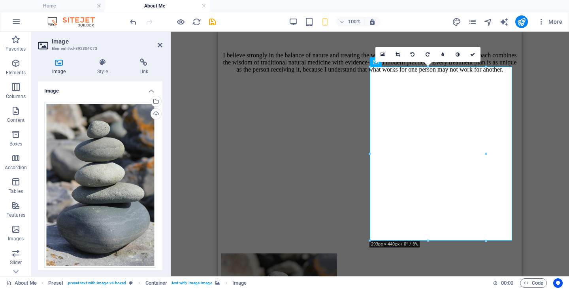
scroll to position [433, 0]
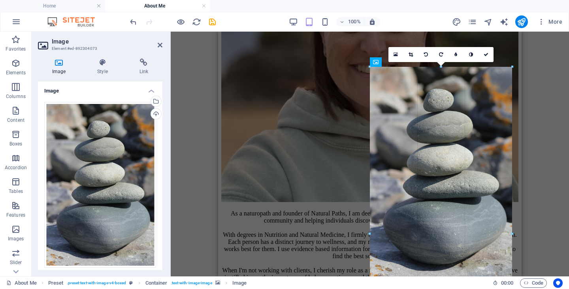
drag, startPoint x: 486, startPoint y: 154, endPoint x: 521, endPoint y: 155, distance: 35.2
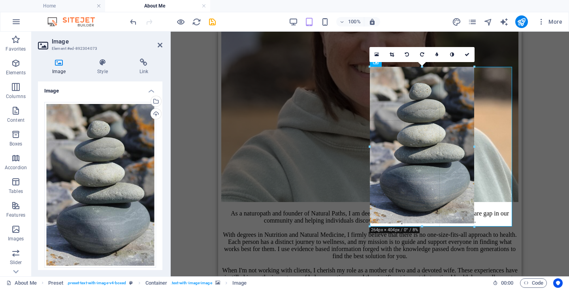
drag, startPoint x: 512, startPoint y: 68, endPoint x: 468, endPoint y: 122, distance: 69.7
type input "264"
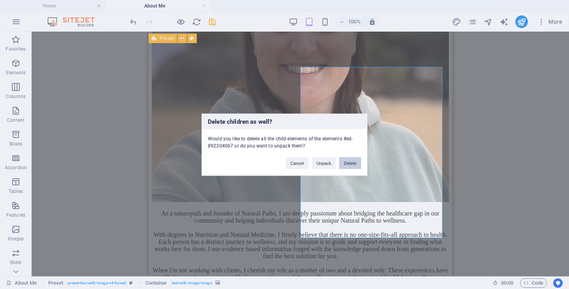
click at [348, 163] on button "Delete" at bounding box center [350, 163] width 22 height 12
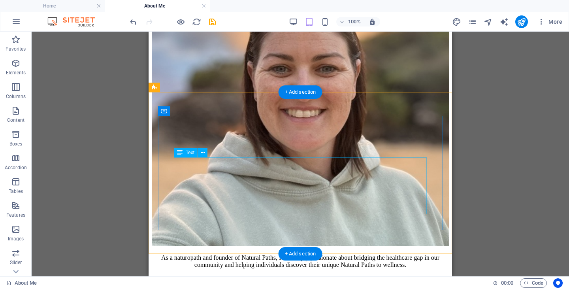
scroll to position [368, 0]
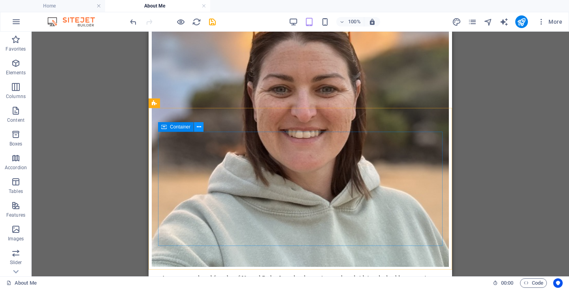
click at [198, 128] on icon at bounding box center [199, 127] width 4 height 8
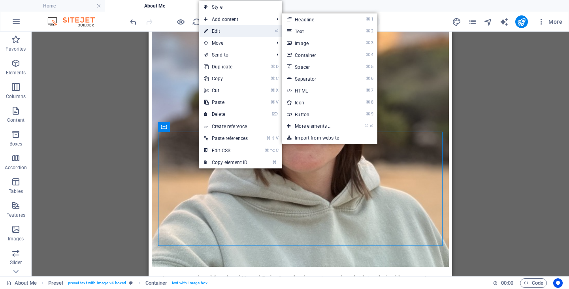
click at [231, 31] on link "⏎ Edit" at bounding box center [225, 31] width 53 height 12
select select "px"
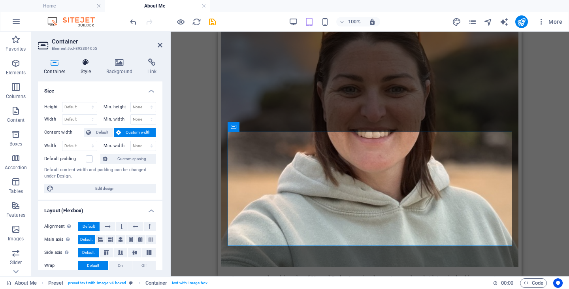
click at [84, 68] on h4 "Style" at bounding box center [88, 67] width 26 height 17
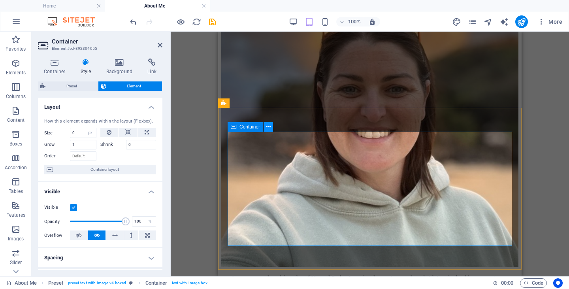
click at [269, 128] on icon at bounding box center [268, 127] width 4 height 8
click at [530, 134] on div "Drag here to replace the existing content. Press “Ctrl” if you want to create a…" at bounding box center [370, 154] width 399 height 245
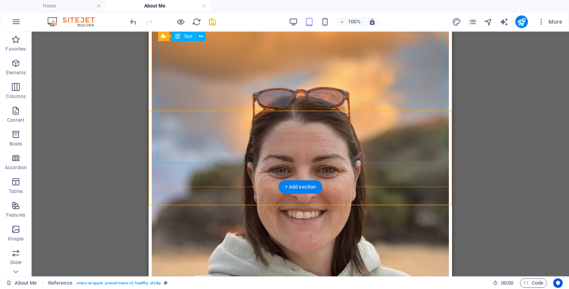
scroll to position [291, 0]
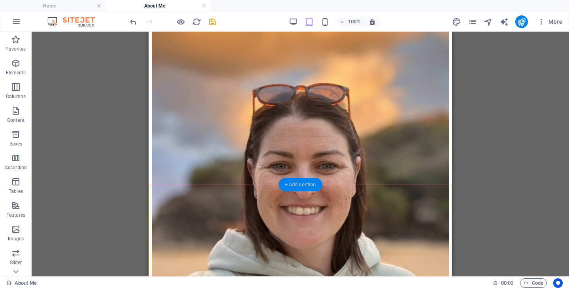
click at [298, 189] on div "+ Add section" at bounding box center [301, 184] width 44 height 13
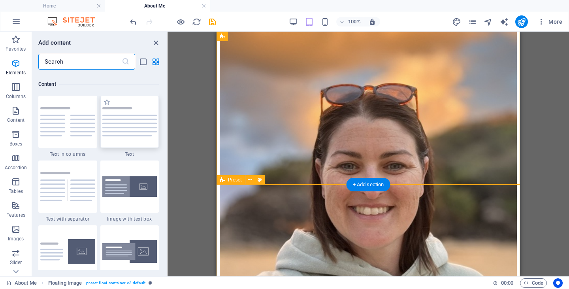
scroll to position [1383, 0]
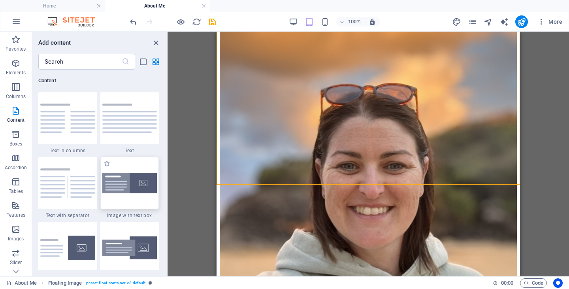
click at [148, 185] on img at bounding box center [129, 183] width 55 height 21
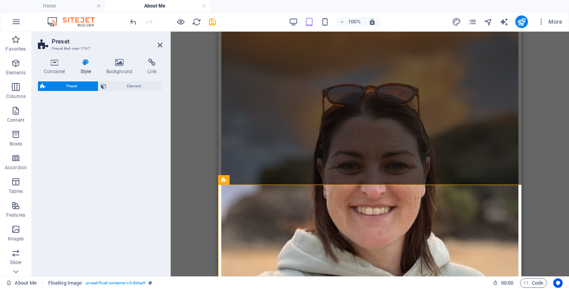
select select "rem"
select select "px"
select select "preset-text-with-image-v4-boxed"
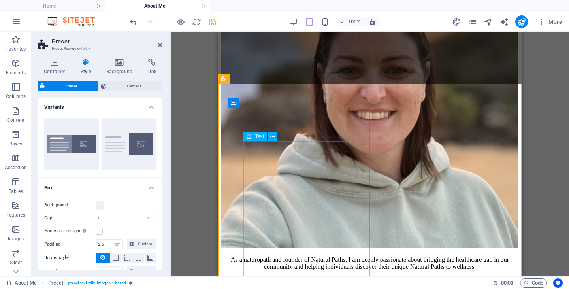
scroll to position [392, 0]
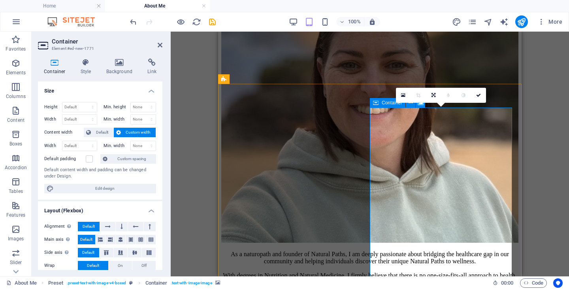
click at [405, 96] on icon at bounding box center [403, 96] width 4 height 6
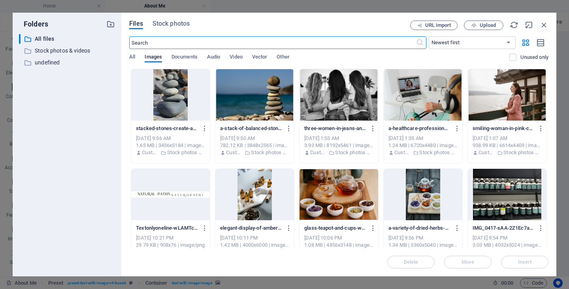
scroll to position [704, 0]
click at [175, 88] on div at bounding box center [170, 94] width 79 height 51
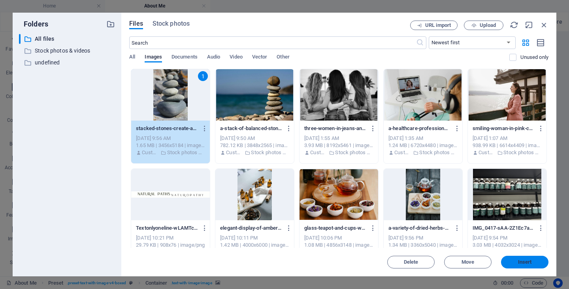
click at [525, 262] on span "Insert" at bounding box center [525, 262] width 14 height 5
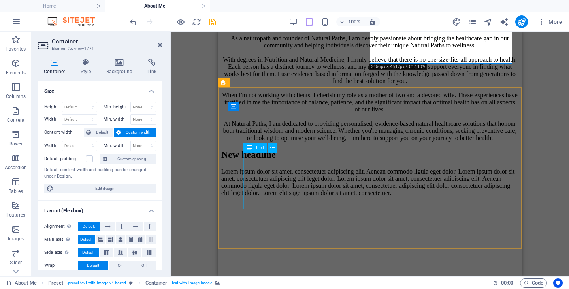
scroll to position [622, 0]
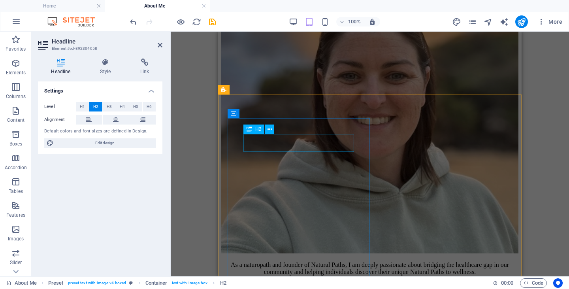
scroll to position [382, 0]
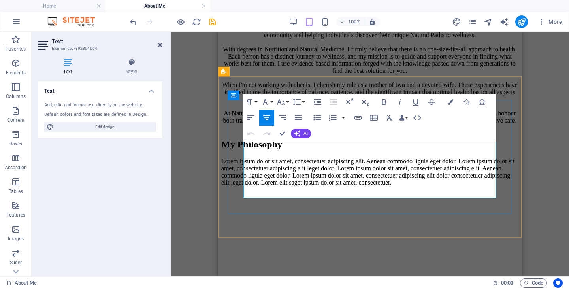
scroll to position [640, 0]
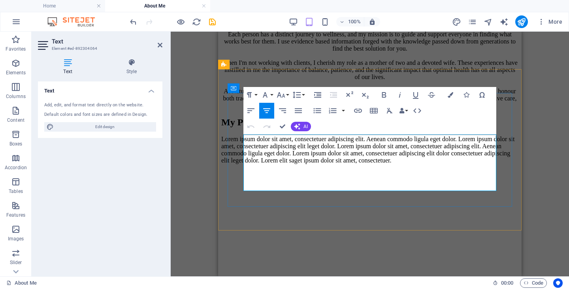
copy p "I believe strongly in the balance of nature and treating the whole person, not …"
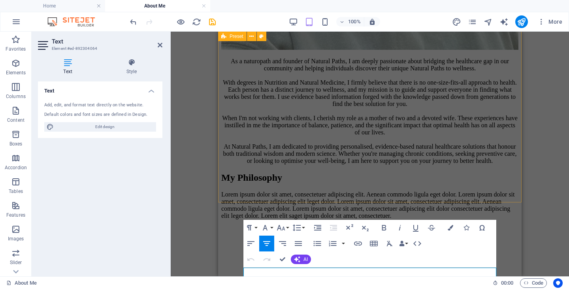
scroll to position [449, 0]
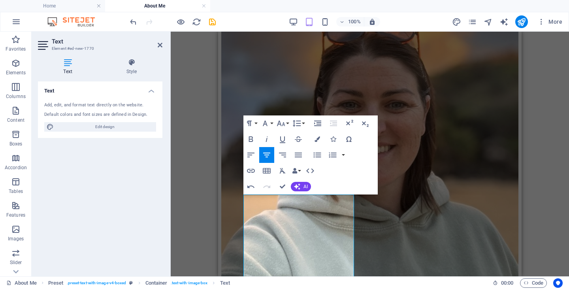
scroll to position [338, 0]
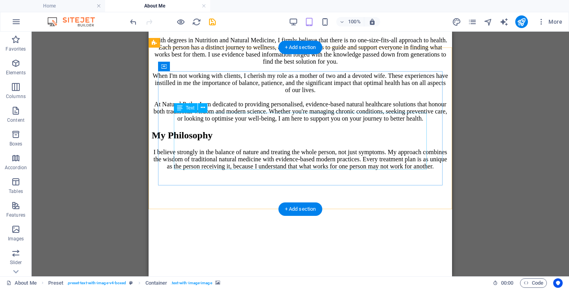
scroll to position [639, 0]
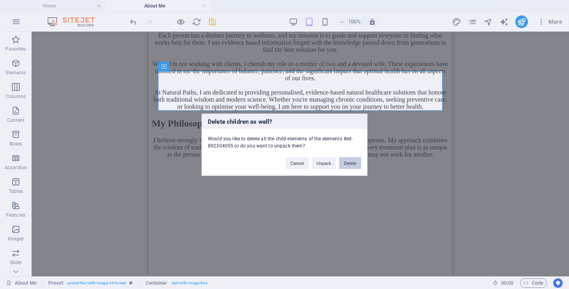
click at [350, 163] on button "Delete" at bounding box center [350, 163] width 22 height 12
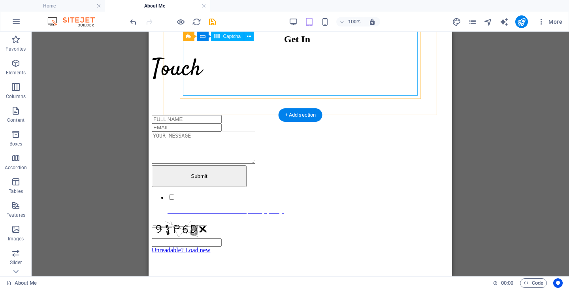
scroll to position [976, 0]
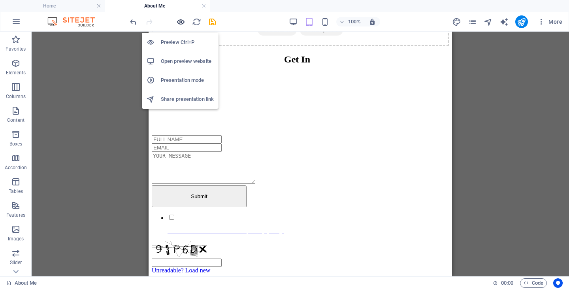
click at [178, 21] on icon "button" at bounding box center [180, 21] width 9 height 9
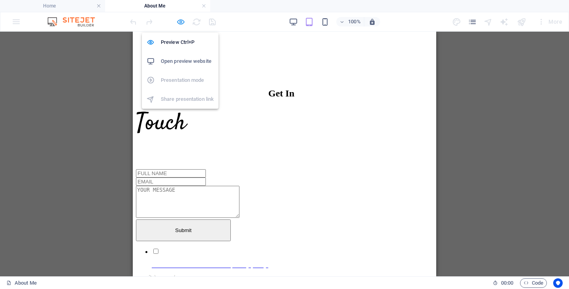
scroll to position [859, 0]
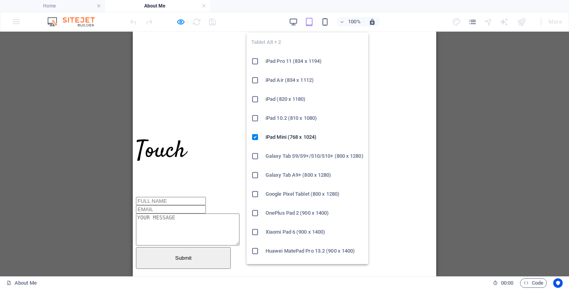
click at [310, 21] on icon "button" at bounding box center [309, 21] width 9 height 9
click at [282, 60] on h6 "iPad Pro 11 (834 x 1194)" at bounding box center [315, 61] width 98 height 9
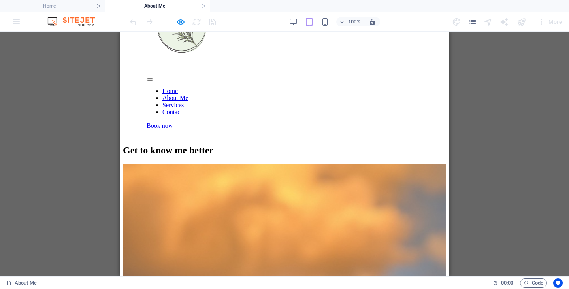
scroll to position [0, 0]
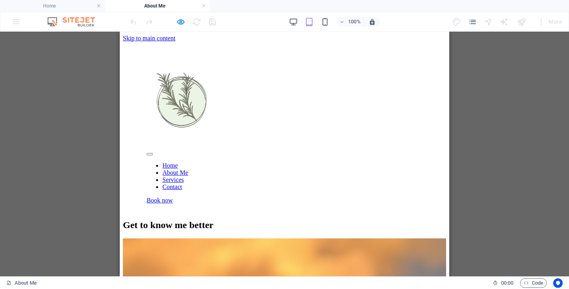
click at [423, 149] on div at bounding box center [285, 152] width 276 height 7
click at [178, 162] on link "Home" at bounding box center [169, 165] width 15 height 7
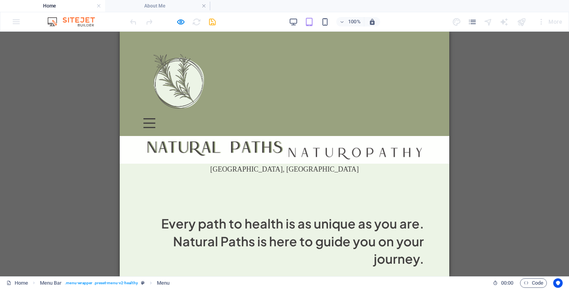
scroll to position [3, 0]
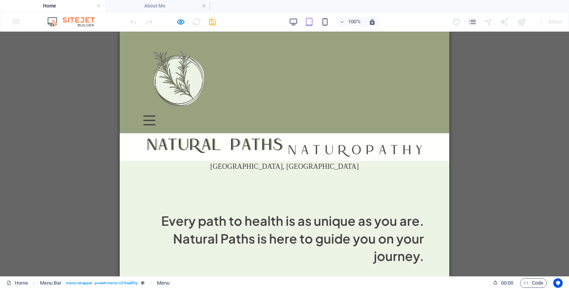
click at [426, 46] on header "Home About Me Services Contact Book now" at bounding box center [285, 81] width 330 height 104
click at [155, 115] on div at bounding box center [150, 120] width 12 height 10
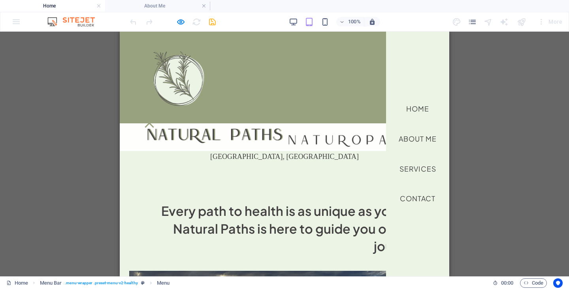
click at [423, 175] on link "Services" at bounding box center [417, 169] width 49 height 20
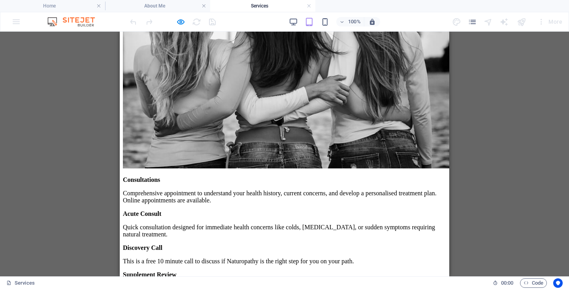
scroll to position [256, 0]
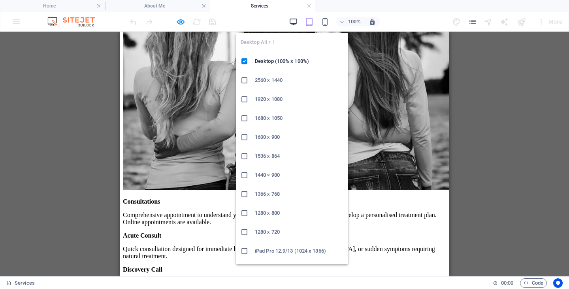
click at [296, 22] on icon "button" at bounding box center [293, 21] width 9 height 9
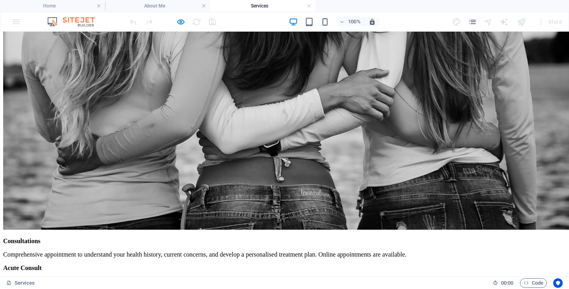
scroll to position [370, 0]
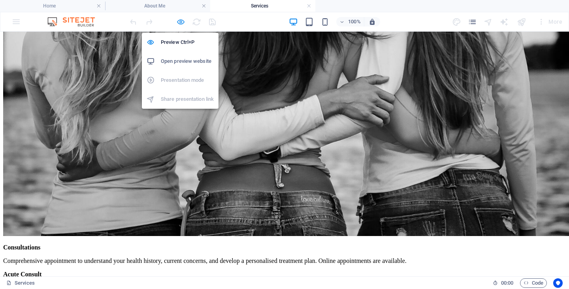
click at [180, 23] on icon "button" at bounding box center [180, 21] width 9 height 9
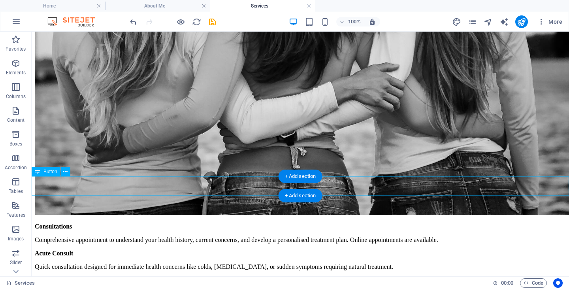
click at [62, 172] on button at bounding box center [65, 171] width 9 height 9
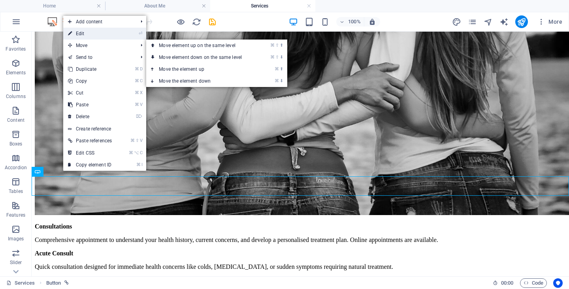
click at [92, 36] on link "⏎ Edit" at bounding box center [89, 34] width 53 height 12
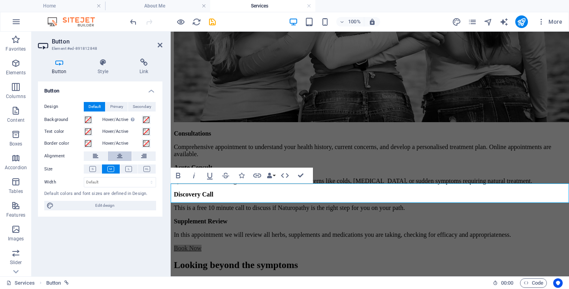
click at [121, 158] on icon at bounding box center [120, 155] width 6 height 9
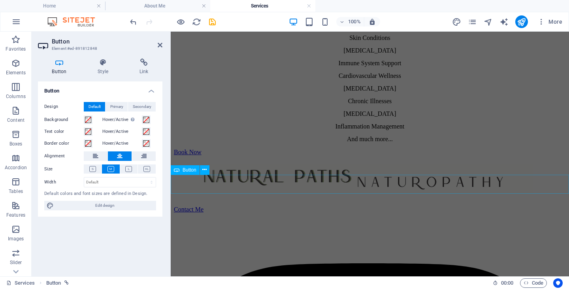
click at [209, 156] on div "Book Now" at bounding box center [370, 152] width 392 height 7
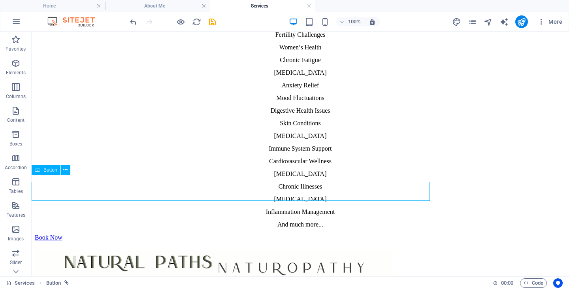
scroll to position [759, 0]
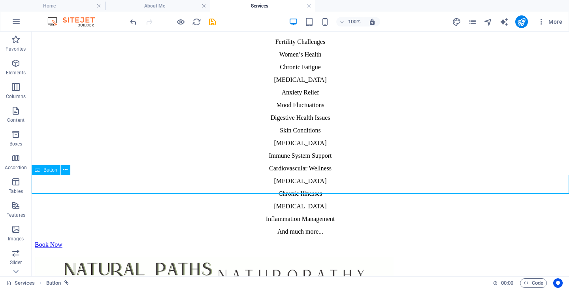
click at [74, 241] on div "Book Now" at bounding box center [300, 244] width 531 height 7
click at [67, 169] on icon at bounding box center [65, 170] width 4 height 8
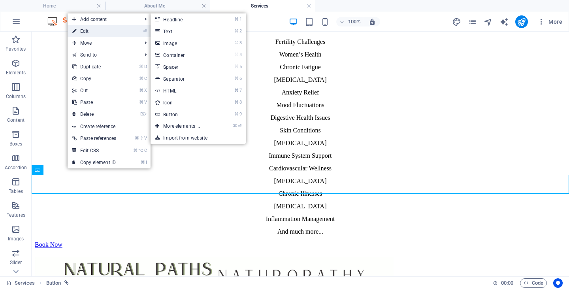
click at [100, 30] on link "⏎ Edit" at bounding box center [94, 31] width 53 height 12
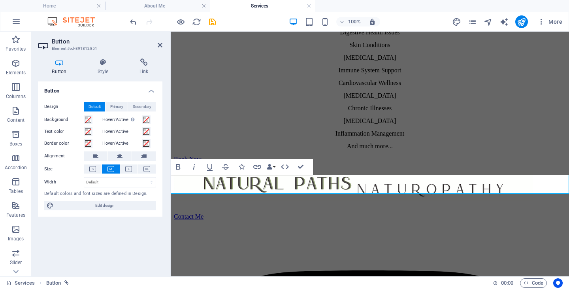
scroll to position [766, 0]
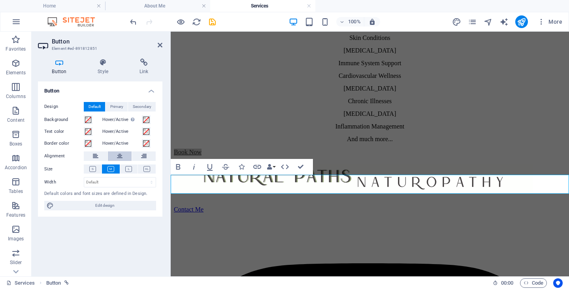
click at [123, 155] on button at bounding box center [120, 155] width 24 height 9
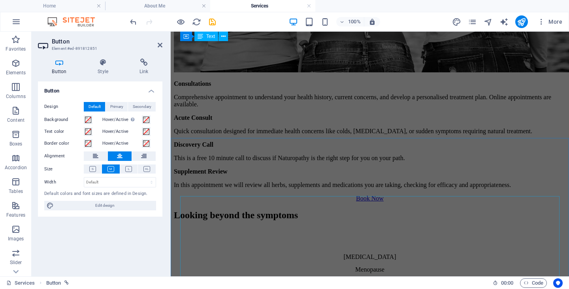
scroll to position [415, 0]
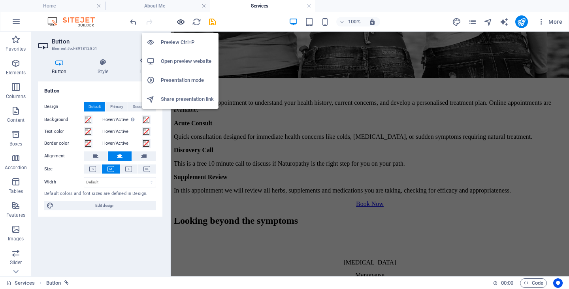
click at [178, 22] on icon "button" at bounding box center [180, 21] width 9 height 9
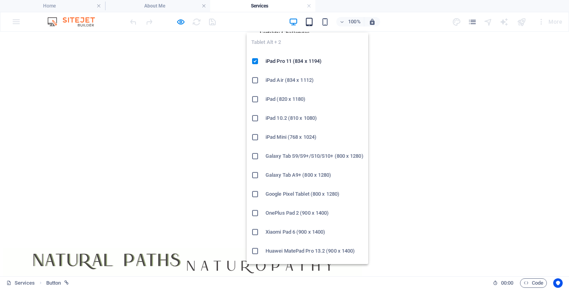
click at [308, 22] on icon "button" at bounding box center [309, 21] width 9 height 9
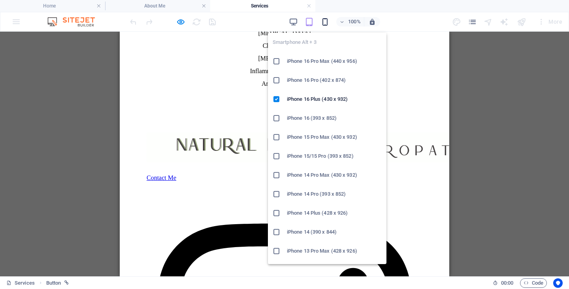
click at [324, 21] on icon "button" at bounding box center [325, 21] width 9 height 9
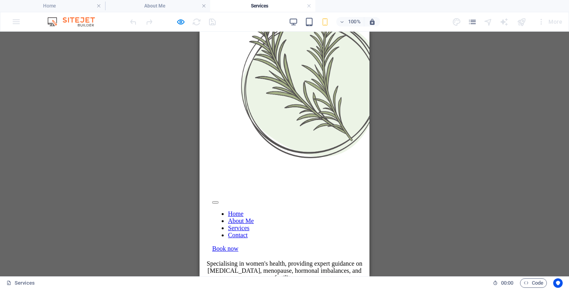
scroll to position [0, 0]
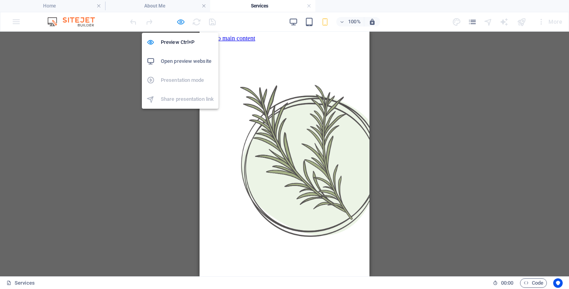
click at [176, 23] on icon "button" at bounding box center [180, 21] width 9 height 9
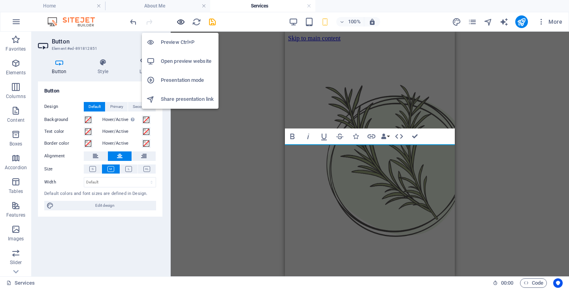
scroll to position [738, 0]
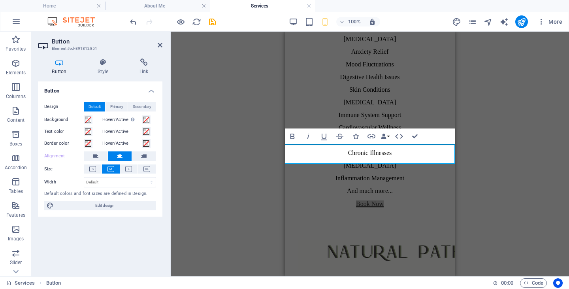
click at [257, 112] on div "H2 Container Image Container Text 4 columns Container Container Text Container …" at bounding box center [370, 154] width 399 height 245
click at [293, 84] on div "Looking beyond the symptoms Perimenopause Menopause Hormonal Imbalances Fertili…" at bounding box center [370, 55] width 164 height 278
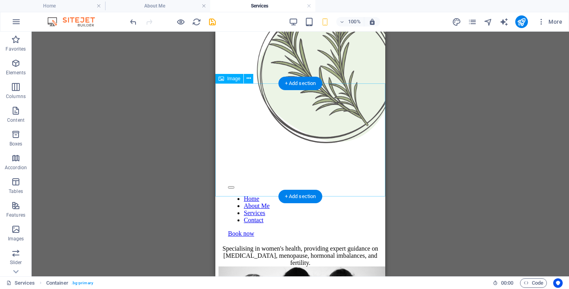
scroll to position [0, 0]
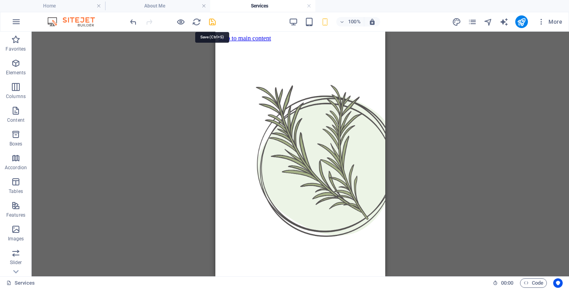
click at [212, 23] on icon "save" at bounding box center [212, 21] width 9 height 9
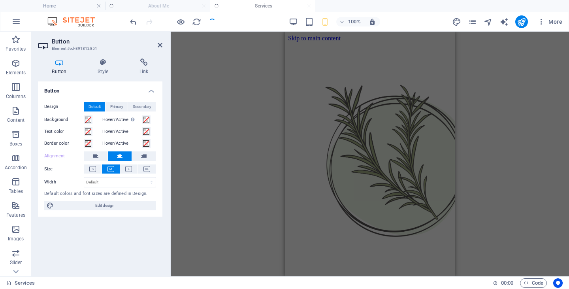
scroll to position [738, 0]
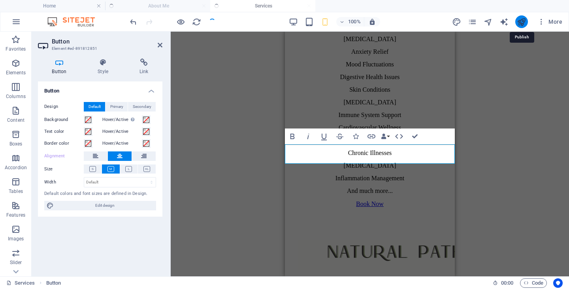
click at [521, 21] on icon "publish" at bounding box center [521, 21] width 9 height 9
click at [516, 114] on div "H2 Container Image Container Text 4 columns Container Container Text Container …" at bounding box center [370, 154] width 399 height 245
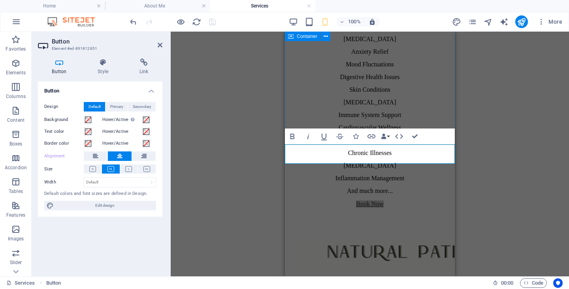
click at [443, 90] on div "Perimenopause Menopause Hormonal Imbalances Fertility Challenges Women’s Health…" at bounding box center [370, 64] width 164 height 259
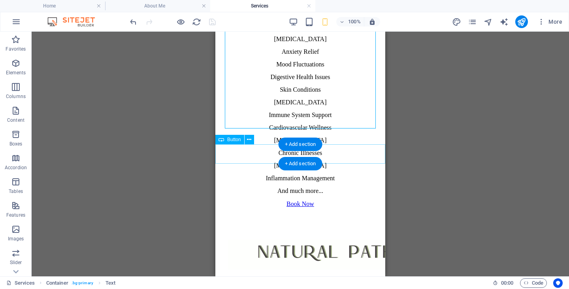
click at [367, 200] on div "Book Now" at bounding box center [301, 203] width 164 height 7
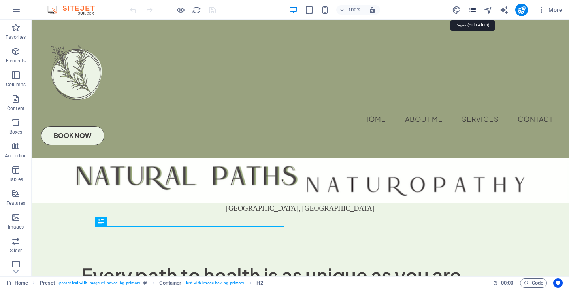
click at [474, 9] on icon "pages" at bounding box center [472, 10] width 9 height 9
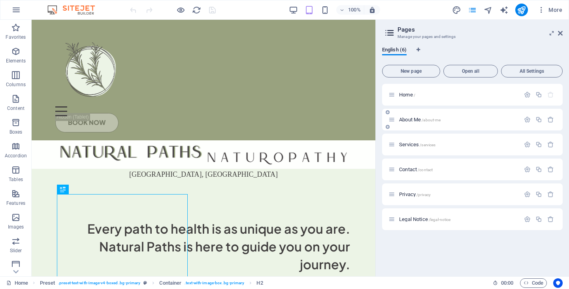
click at [411, 121] on span "About Me /about-me" at bounding box center [420, 120] width 42 height 6
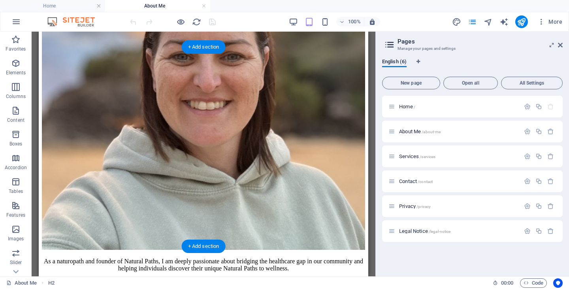
scroll to position [420, 0]
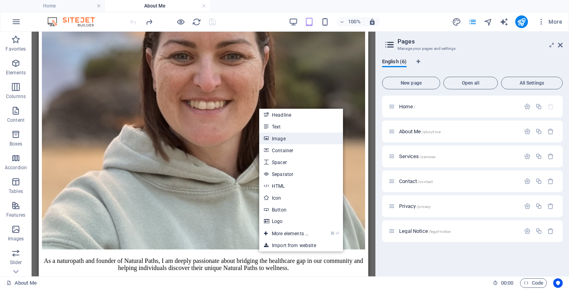
click at [286, 139] on link "Image" at bounding box center [301, 138] width 84 height 12
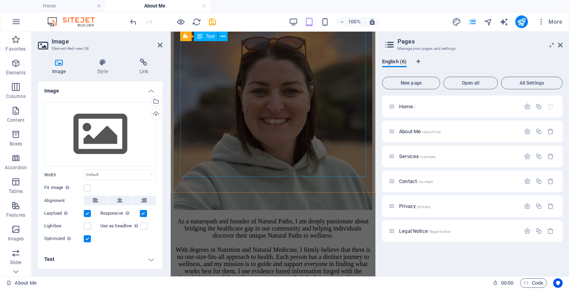
scroll to position [676, 0]
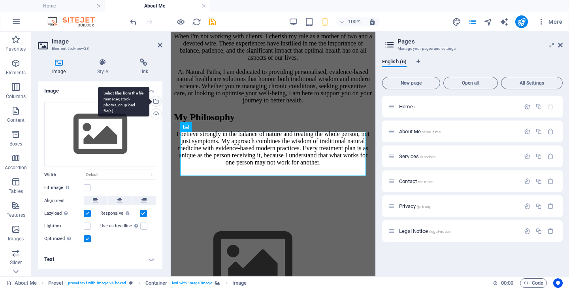
click at [157, 102] on div "Select files from the file manager, stock photos, or upload file(s)" at bounding box center [155, 102] width 12 height 12
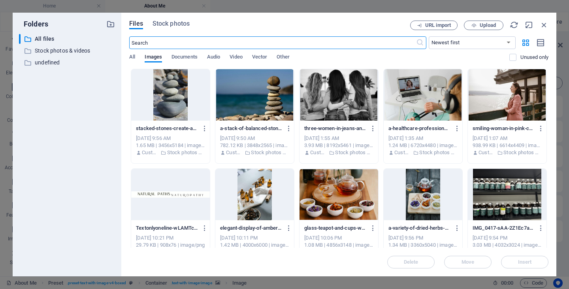
scroll to position [2980, 0]
click at [164, 105] on div at bounding box center [170, 94] width 79 height 51
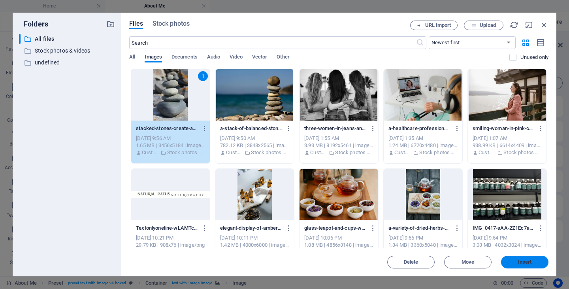
click at [519, 264] on span "Insert" at bounding box center [525, 262] width 14 height 5
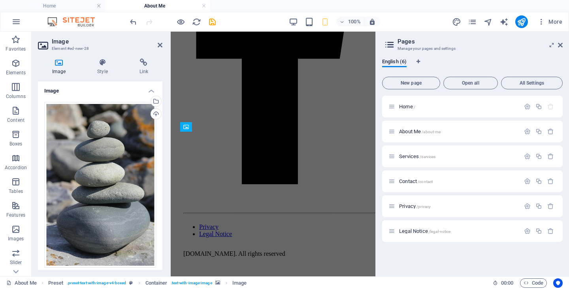
scroll to position [676, 0]
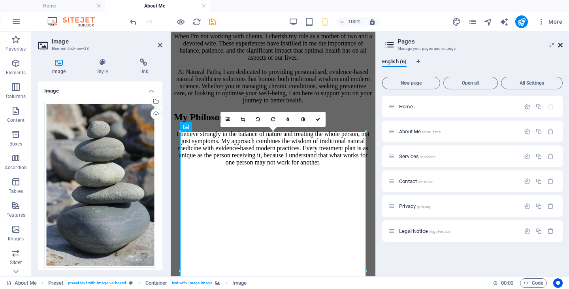
click at [559, 46] on icon at bounding box center [560, 45] width 5 height 6
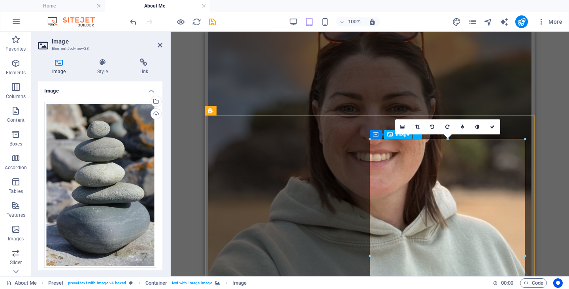
scroll to position [369, 0]
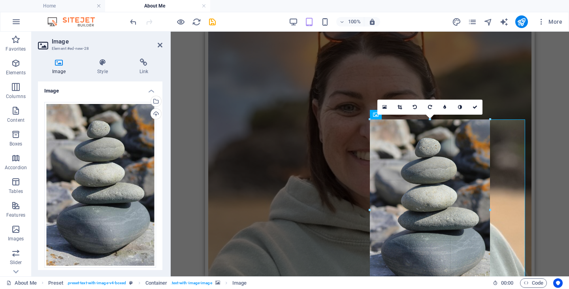
drag, startPoint x: 525, startPoint y: 119, endPoint x: 487, endPoint y: 176, distance: 67.9
type input "304"
select select "px"
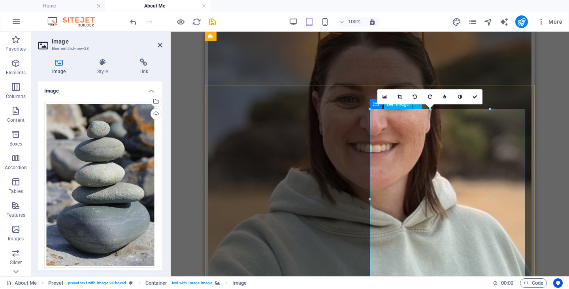
scroll to position [376, 0]
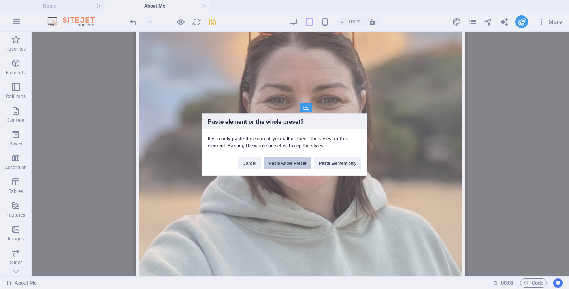
click at [291, 164] on button "Paste whole Preset" at bounding box center [287, 163] width 47 height 12
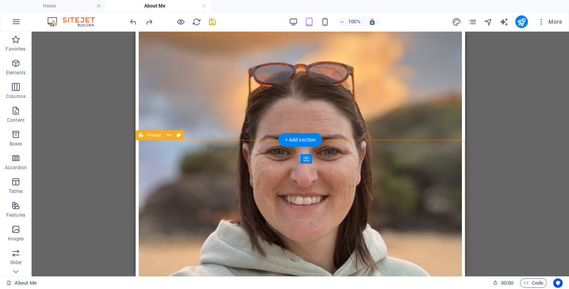
scroll to position [324, 0]
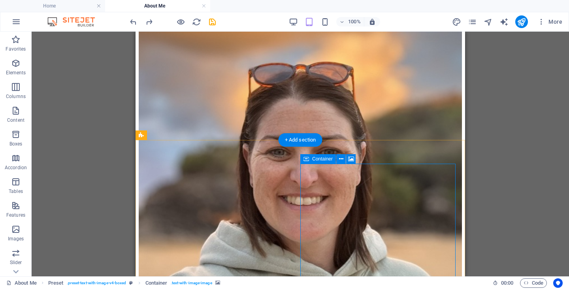
drag, startPoint x: 383, startPoint y: 255, endPoint x: 383, endPoint y: 195, distance: 59.7
click at [344, 157] on button at bounding box center [340, 158] width 9 height 9
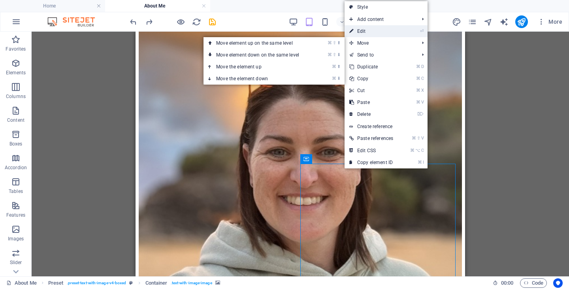
click at [376, 33] on link "⏎ Edit" at bounding box center [371, 31] width 53 height 12
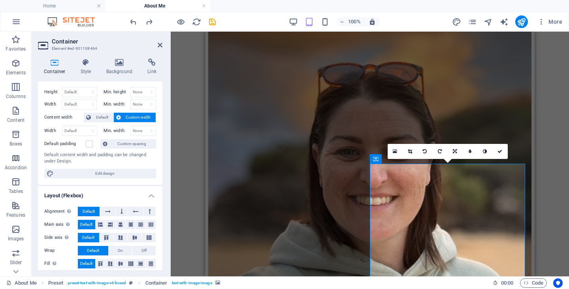
scroll to position [16, 0]
click at [119, 58] on div "Container Style Background Link Size Height Default px rem % vh vw Min. height …" at bounding box center [100, 164] width 137 height 224
click at [76, 64] on icon at bounding box center [86, 63] width 23 height 8
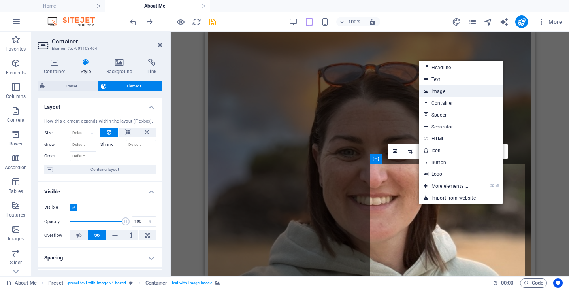
click at [451, 91] on link "Image" at bounding box center [461, 91] width 84 height 12
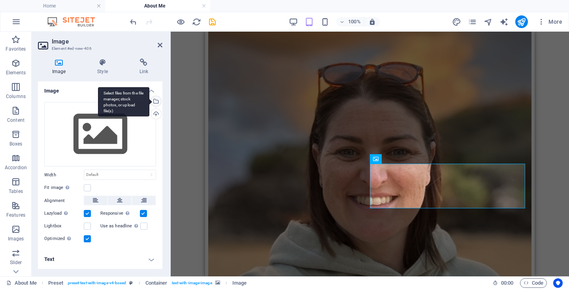
click at [157, 101] on div "Select files from the file manager, stock photos, or upload file(s)" at bounding box center [155, 102] width 12 height 12
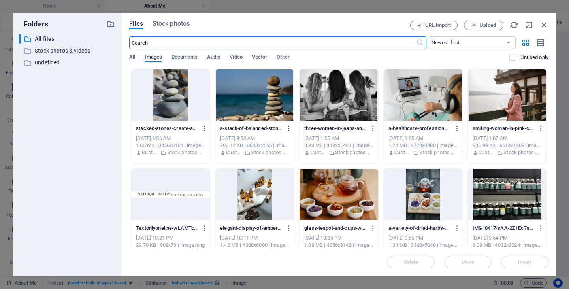
scroll to position [676, 0]
click at [173, 93] on div at bounding box center [170, 94] width 79 height 51
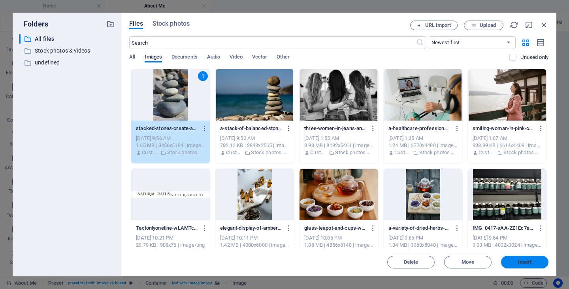
click at [522, 264] on span "Insert" at bounding box center [525, 262] width 14 height 5
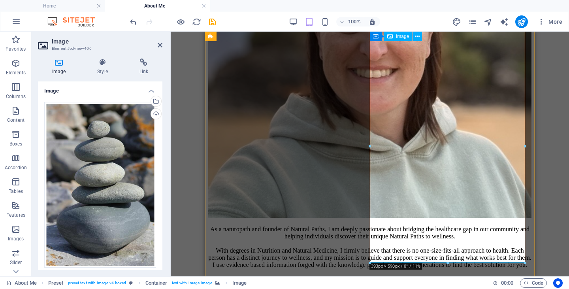
scroll to position [433, 0]
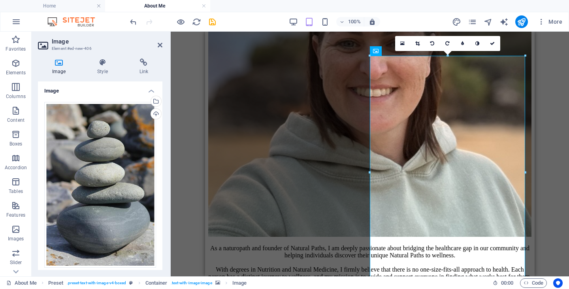
click at [554, 133] on div "Drag here to replace the existing content. Press “Ctrl” if you want to create a…" at bounding box center [370, 154] width 399 height 245
click at [158, 45] on icon at bounding box center [160, 45] width 5 height 6
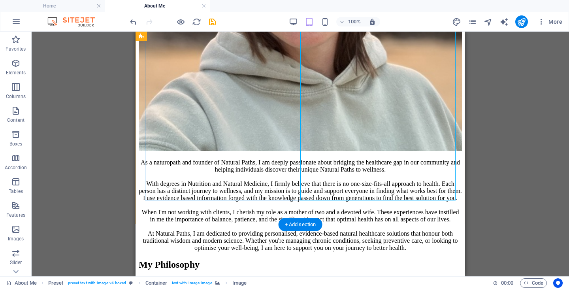
scroll to position [521, 0]
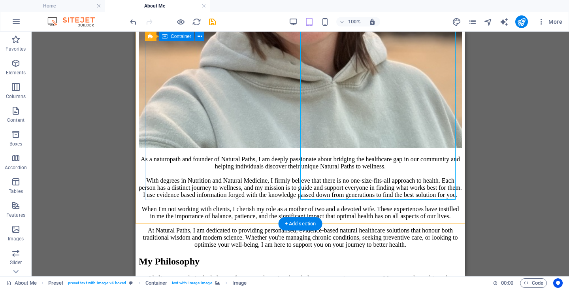
click at [258, 256] on div "My Philosophy I believe strongly in the balance of nature and treating the whol…" at bounding box center [300, 276] width 323 height 40
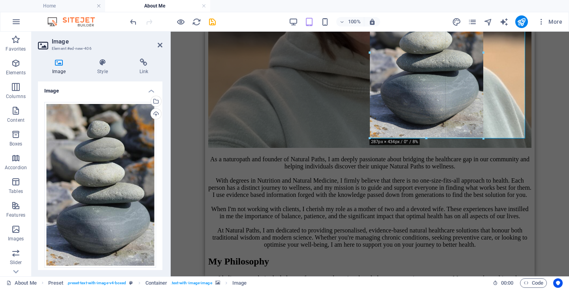
drag, startPoint x: 448, startPoint y: 200, endPoint x: 441, endPoint y: 138, distance: 62.0
type input "284"
select select "px"
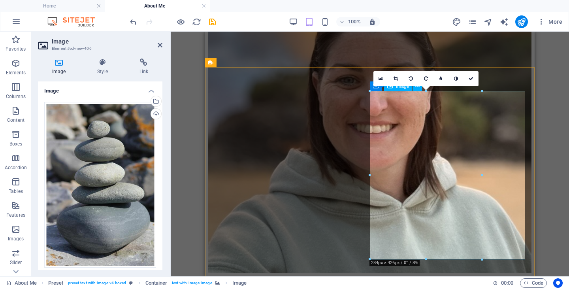
scroll to position [400, 0]
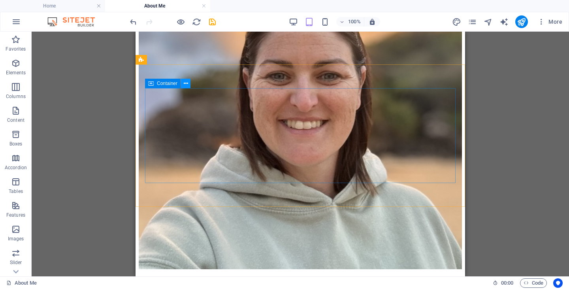
click at [187, 83] on icon at bounding box center [186, 83] width 4 height 8
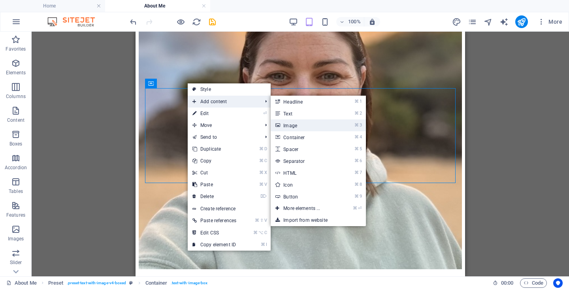
click at [313, 123] on link "⌘ 3 Image" at bounding box center [303, 125] width 65 height 12
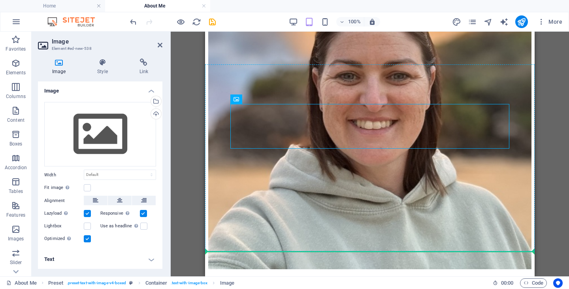
drag, startPoint x: 518, startPoint y: 154, endPoint x: 516, endPoint y: 183, distance: 28.6
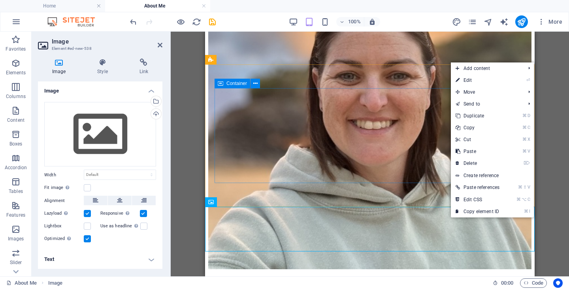
drag, startPoint x: 450, startPoint y: 218, endPoint x: 495, endPoint y: 168, distance: 67.5
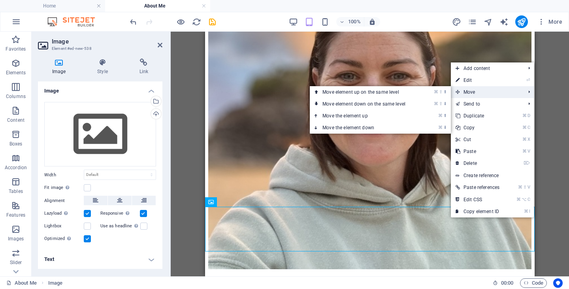
click at [489, 90] on span "Move" at bounding box center [486, 92] width 71 height 12
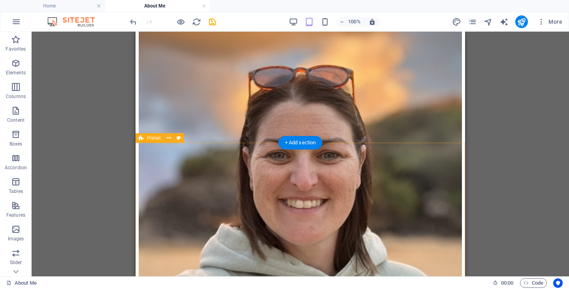
scroll to position [317, 0]
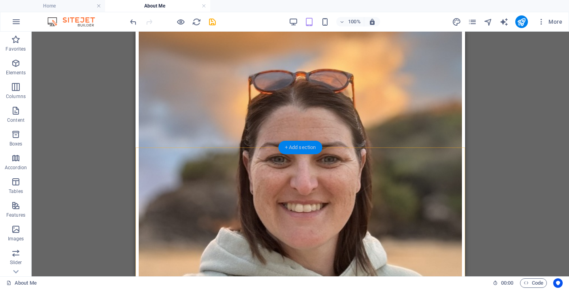
click at [293, 147] on div "+ Add section" at bounding box center [301, 147] width 44 height 13
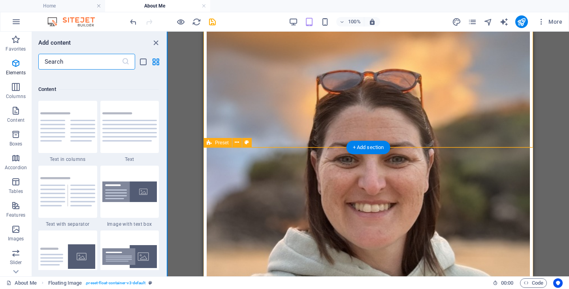
scroll to position [1383, 0]
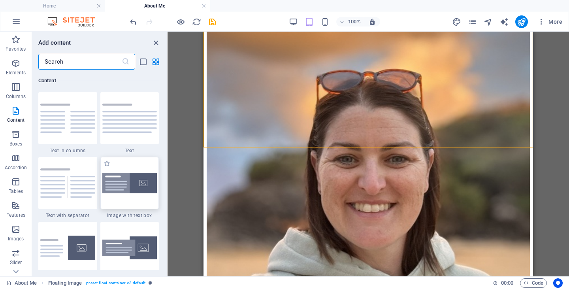
click at [140, 186] on img at bounding box center [129, 183] width 55 height 21
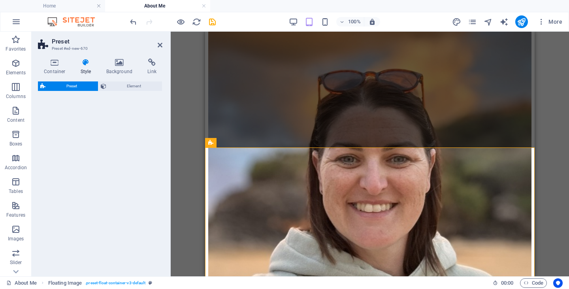
select select "rem"
select select "px"
select select "preset-text-with-image-v4-boxed"
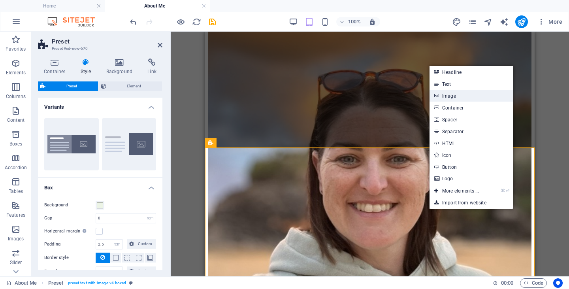
click at [452, 95] on link "Image" at bounding box center [472, 96] width 84 height 12
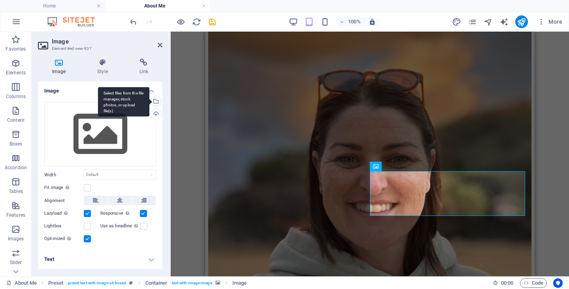
click at [156, 97] on div "Select files from the file manager, stock photos, or upload file(s)" at bounding box center [155, 102] width 12 height 12
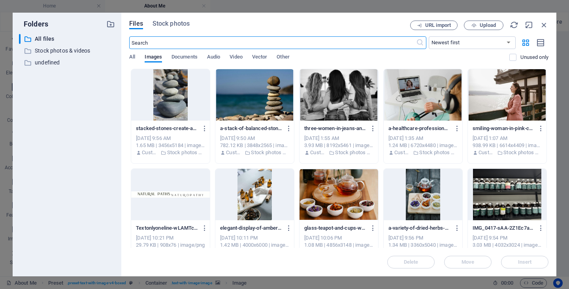
scroll to position [699, 0]
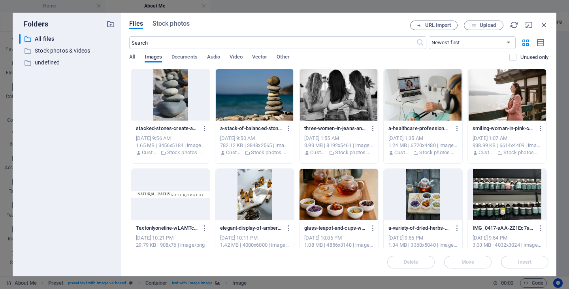
click at [179, 93] on div at bounding box center [170, 94] width 79 height 51
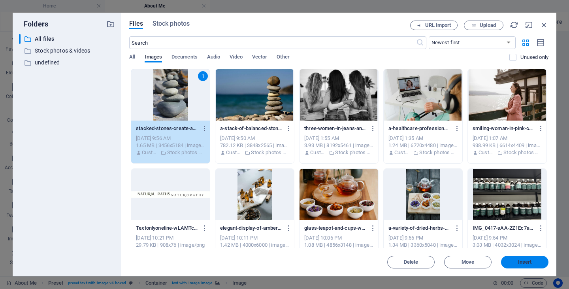
click at [521, 266] on button "Insert" at bounding box center [524, 262] width 47 height 13
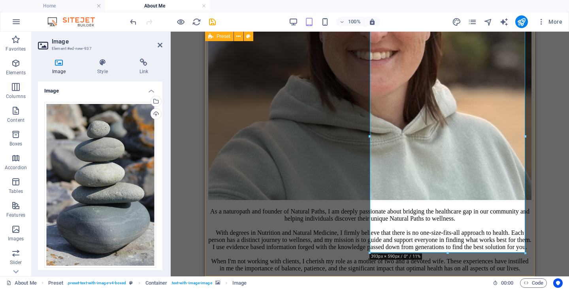
scroll to position [468, 0]
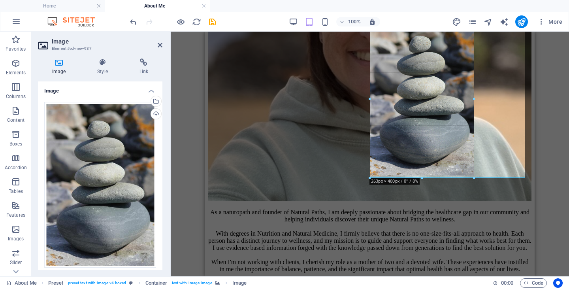
drag, startPoint x: 525, startPoint y: 253, endPoint x: 463, endPoint y: 181, distance: 95.9
type input "263"
select select "px"
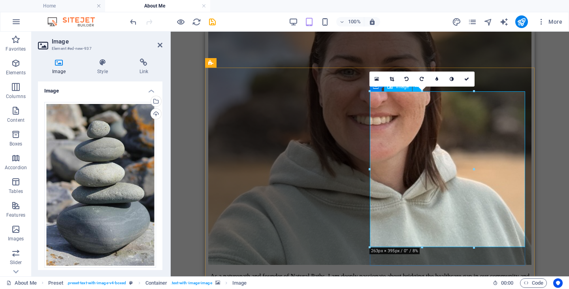
scroll to position [405, 0]
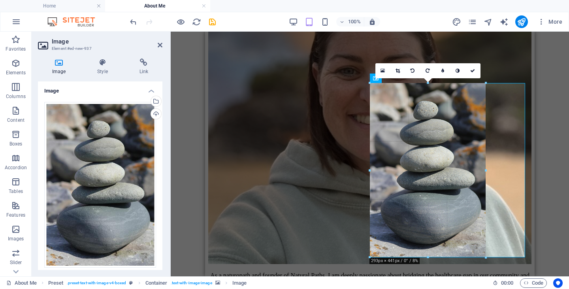
drag, startPoint x: 472, startPoint y: 238, endPoint x: 486, endPoint y: 249, distance: 17.4
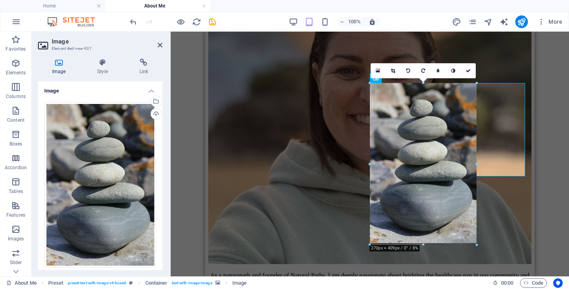
drag, startPoint x: 485, startPoint y: 169, endPoint x: 479, endPoint y: 205, distance: 36.4
type input "278"
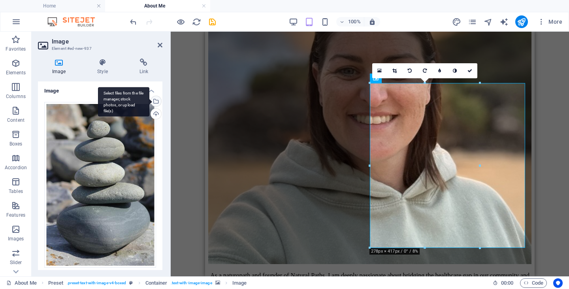
click at [155, 102] on div "Select files from the file manager, stock photos, or upload file(s)" at bounding box center [155, 102] width 12 height 12
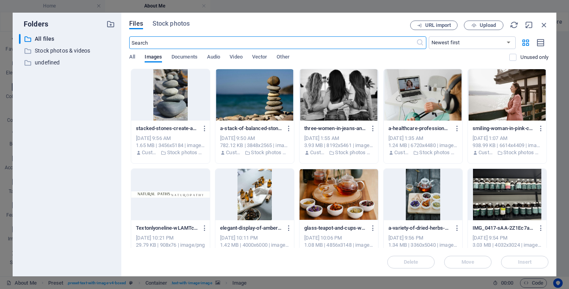
scroll to position [759, 0]
click at [174, 25] on span "Stock photos" at bounding box center [171, 23] width 37 height 9
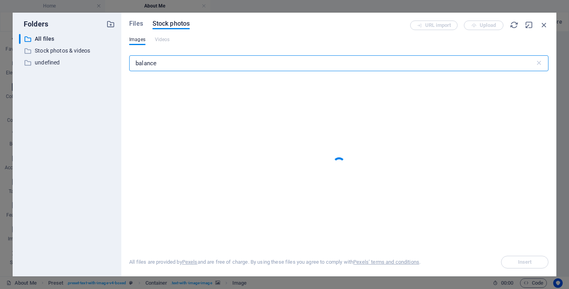
type input "balance"
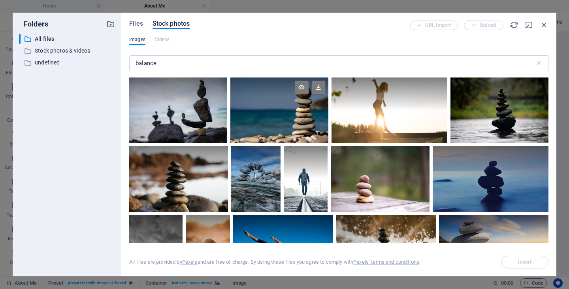
click at [275, 116] on div at bounding box center [279, 109] width 98 height 65
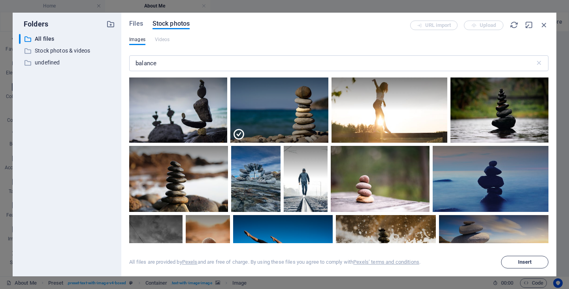
click at [535, 261] on span "Insert" at bounding box center [525, 262] width 40 height 5
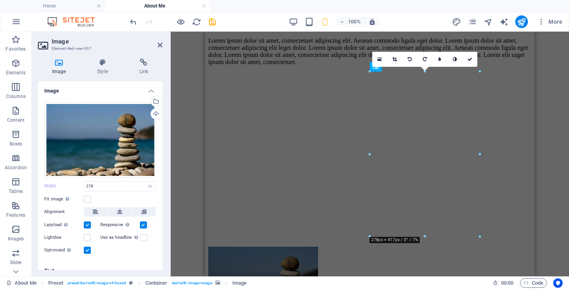
scroll to position [417, 0]
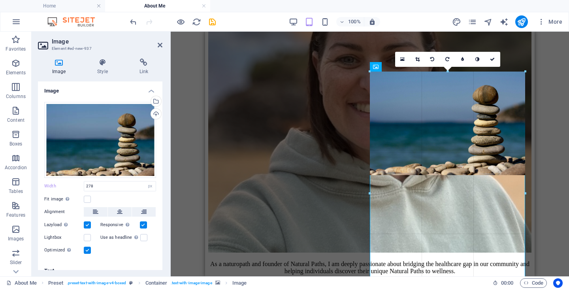
drag, startPoint x: 480, startPoint y: 121, endPoint x: 529, endPoint y: 121, distance: 48.6
type input "393"
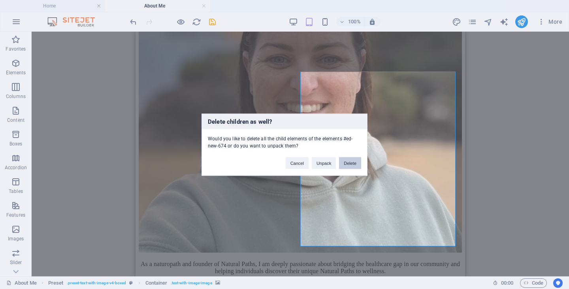
click at [357, 164] on button "Delete" at bounding box center [350, 163] width 22 height 12
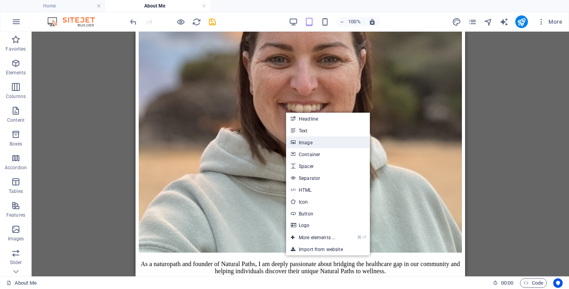
click at [309, 145] on link "Image" at bounding box center [328, 142] width 84 height 12
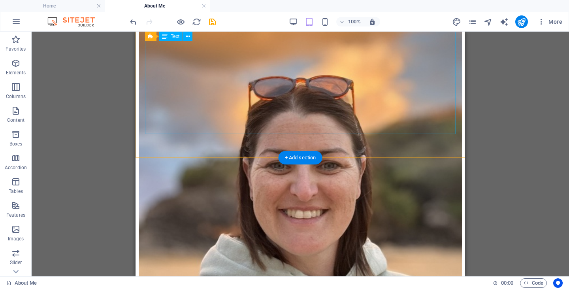
scroll to position [318, 0]
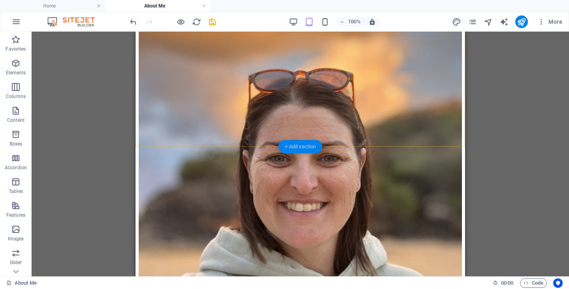
click at [306, 144] on div "+ Add section" at bounding box center [301, 146] width 44 height 13
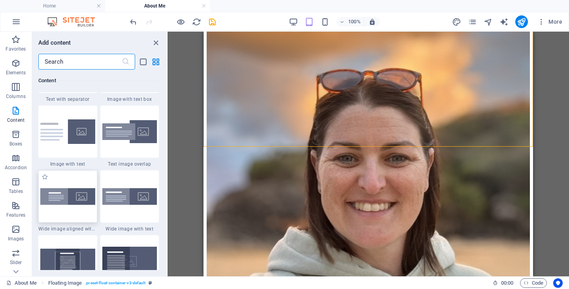
scroll to position [1500, 0]
click at [77, 200] on img at bounding box center [67, 196] width 55 height 17
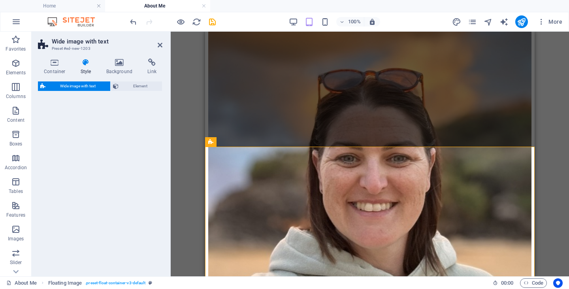
select select "%"
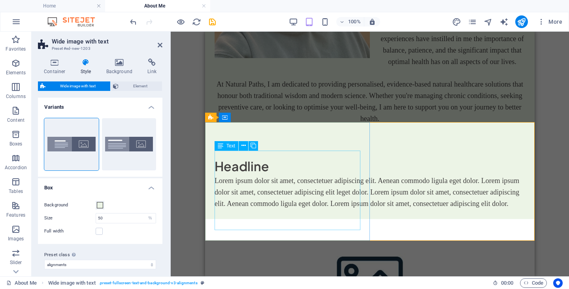
scroll to position [358, 0]
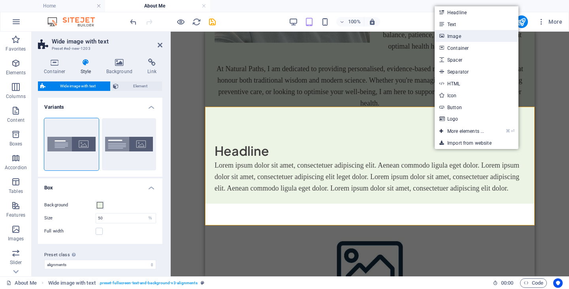
click at [470, 33] on link "Image" at bounding box center [477, 36] width 84 height 12
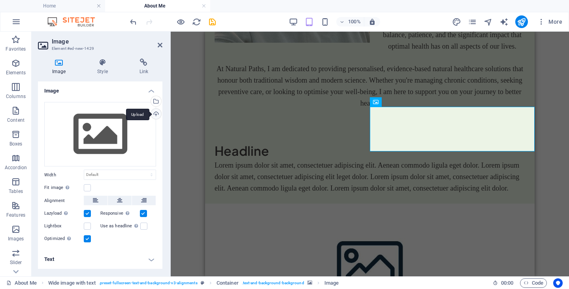
click at [156, 112] on div "Upload" at bounding box center [155, 115] width 12 height 12
click at [154, 98] on div "Select files from the file manager, stock photos, or upload file(s)" at bounding box center [155, 102] width 12 height 12
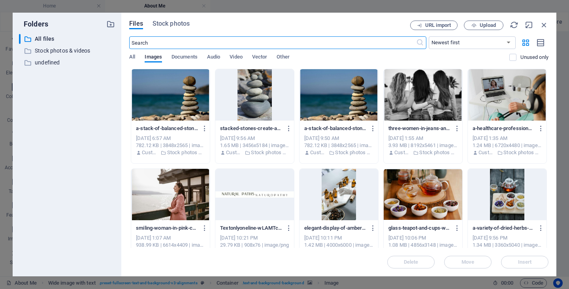
scroll to position [660, 0]
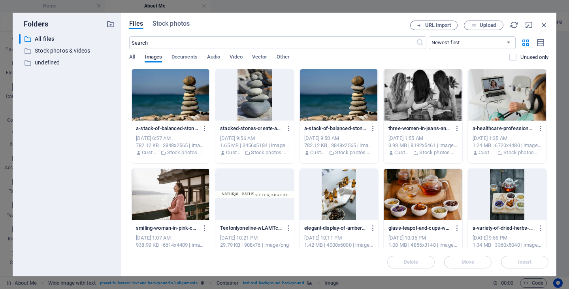
click at [257, 109] on div at bounding box center [254, 94] width 79 height 51
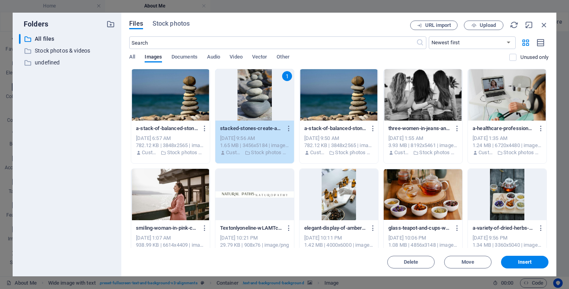
click at [184, 104] on div at bounding box center [170, 94] width 79 height 51
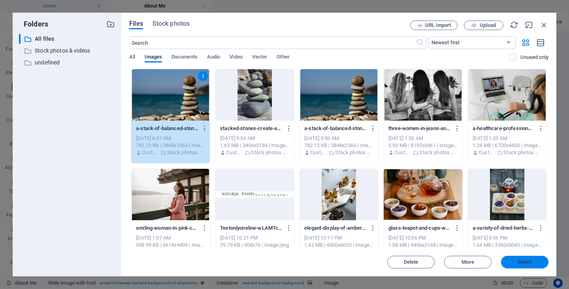
click at [524, 263] on span "Insert" at bounding box center [525, 262] width 14 height 5
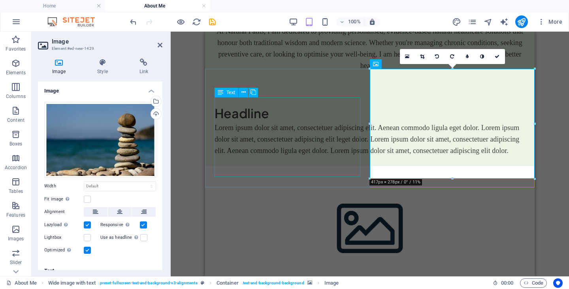
scroll to position [396, 0]
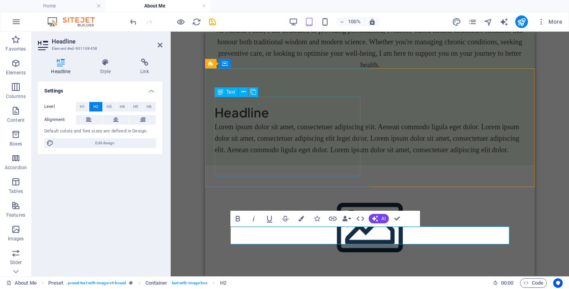
click at [351, 153] on div "Lorem ipsum dolor sit amet, consectetuer adipiscing elit. Aenean commodo ligula…" at bounding box center [370, 138] width 311 height 34
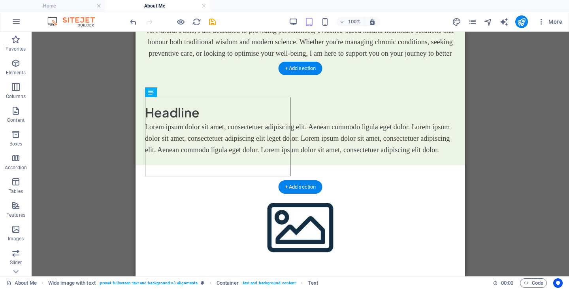
click at [387, 183] on figure at bounding box center [301, 224] width 330 height 119
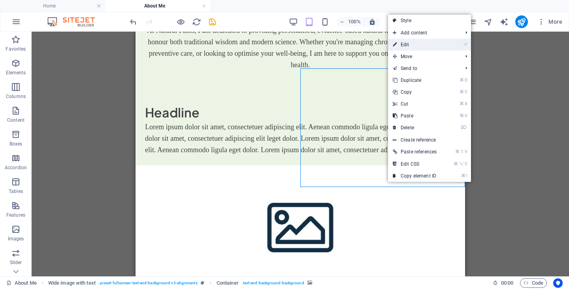
click at [440, 43] on link "⏎ Edit" at bounding box center [414, 45] width 53 height 12
select select "px"
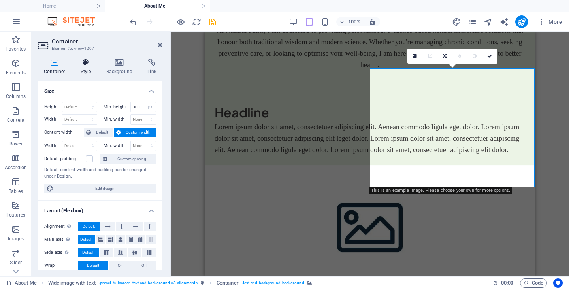
click at [85, 61] on icon at bounding box center [86, 63] width 23 height 8
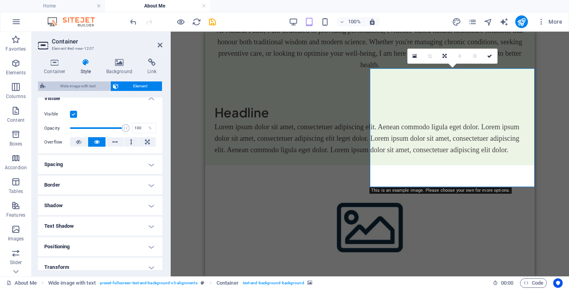
scroll to position [76, 0]
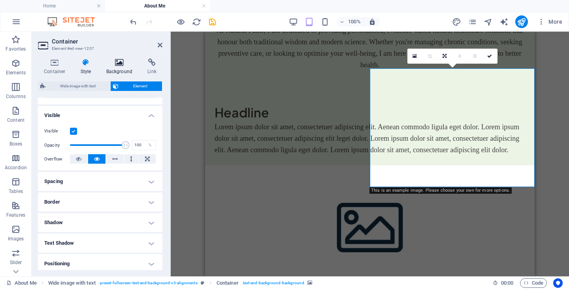
click at [121, 59] on icon at bounding box center [119, 63] width 38 height 8
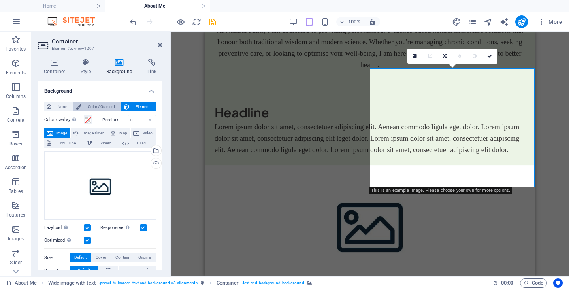
click at [87, 108] on span "Color / Gradient" at bounding box center [101, 106] width 35 height 9
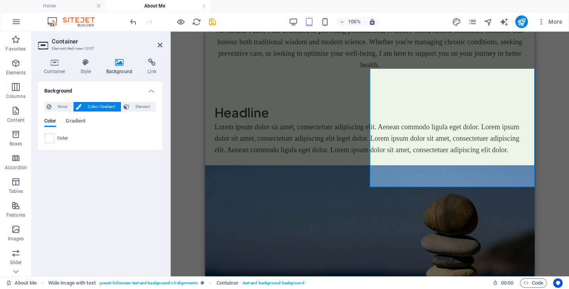
click at [58, 138] on span "Color" at bounding box center [62, 138] width 11 height 6
click at [52, 139] on span at bounding box center [49, 138] width 9 height 9
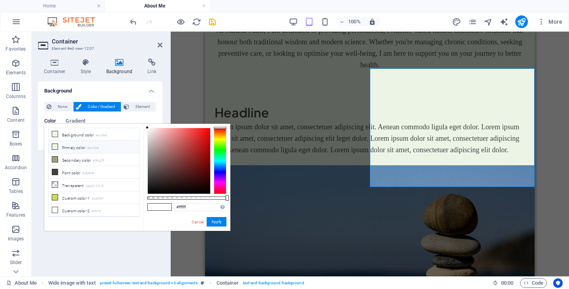
click at [55, 146] on icon at bounding box center [55, 147] width 6 height 6
type input "#ecf4e6"
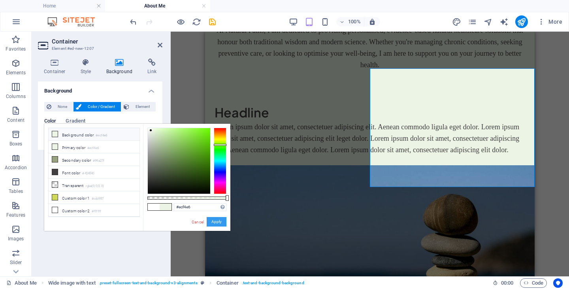
click at [218, 219] on button "Apply" at bounding box center [217, 221] width 20 height 9
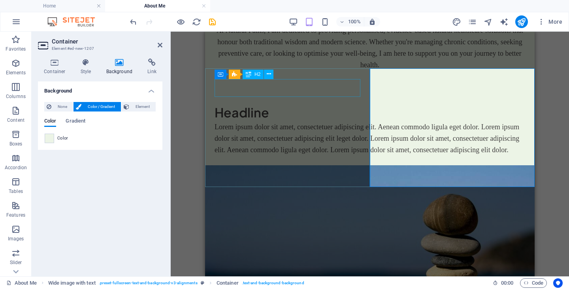
click at [276, 104] on div "Headline" at bounding box center [370, 113] width 311 height 18
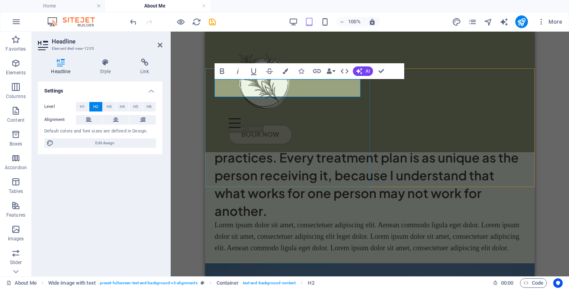
scroll to position [395, 0]
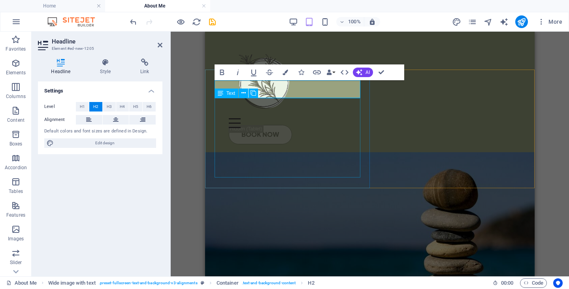
click at [288, 131] on div "Lorem ipsum dolor sit amet, consectetuer adipiscing elit. Aenean commodo ligula…" at bounding box center [370, 114] width 311 height 34
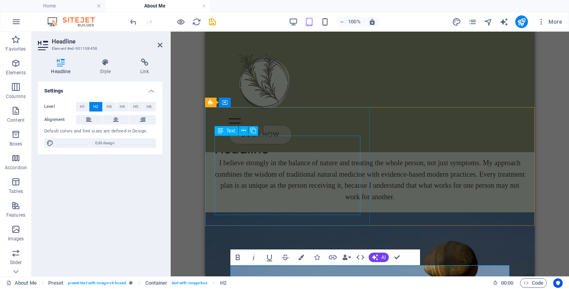
scroll to position [270, 0]
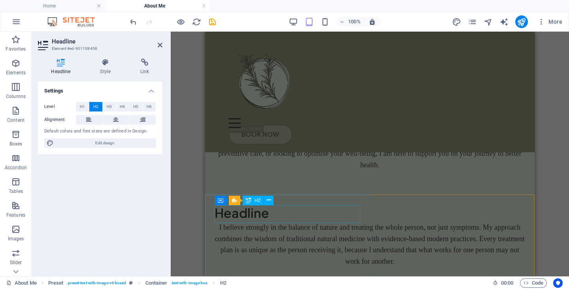
click at [271, 214] on div "Headline" at bounding box center [370, 213] width 311 height 18
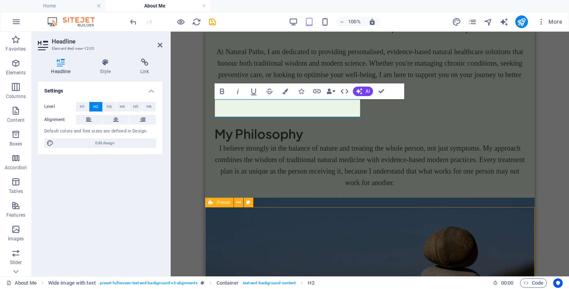
scroll to position [378, 0]
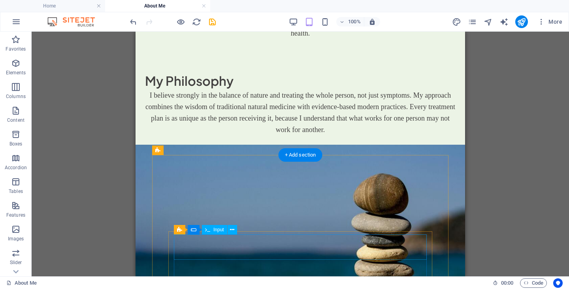
scroll to position [429, 0]
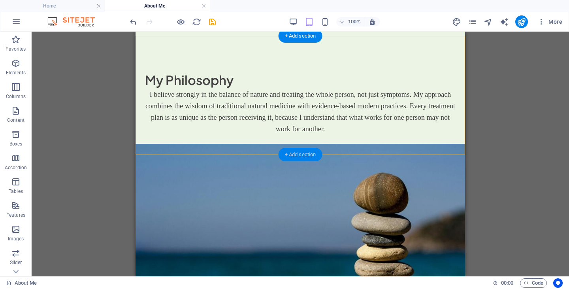
click at [295, 153] on div "+ Add section" at bounding box center [301, 154] width 44 height 13
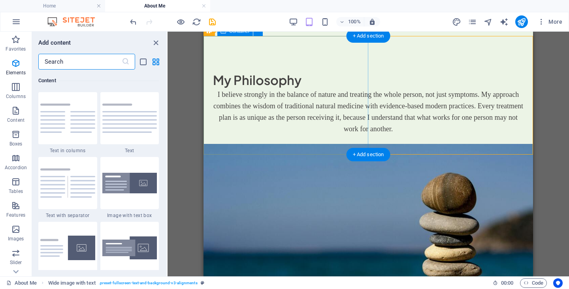
scroll to position [1383, 0]
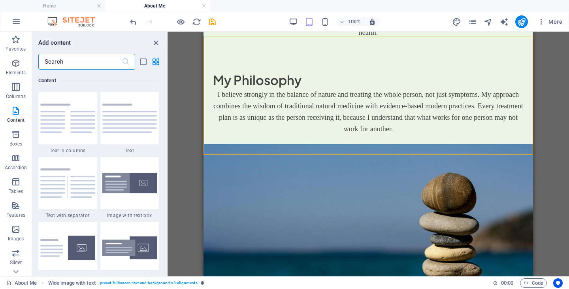
click at [89, 57] on input "text" at bounding box center [79, 62] width 83 height 16
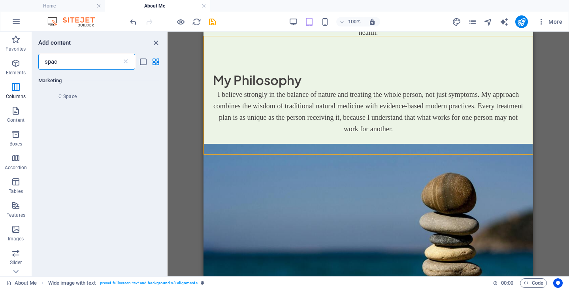
scroll to position [0, 0]
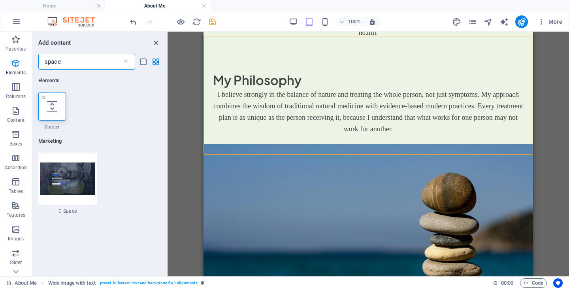
type input "space"
click at [51, 108] on icon at bounding box center [52, 106] width 10 height 10
select select "px"
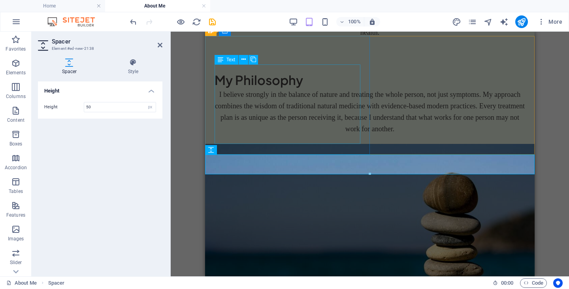
click at [338, 101] on div "I believe strongly in the balance of nature and treating the whole person, not …" at bounding box center [370, 111] width 311 height 45
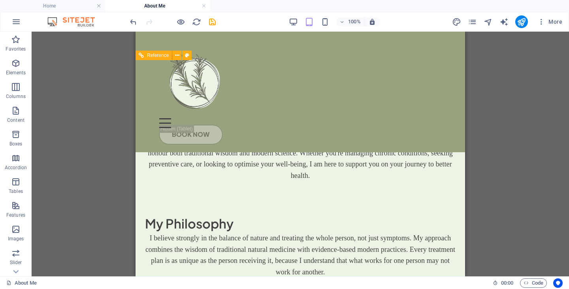
scroll to position [254, 0]
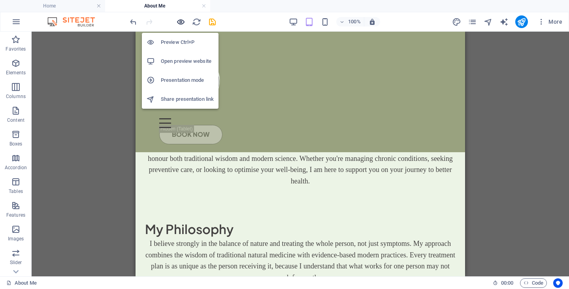
click at [178, 23] on icon "button" at bounding box center [180, 21] width 9 height 9
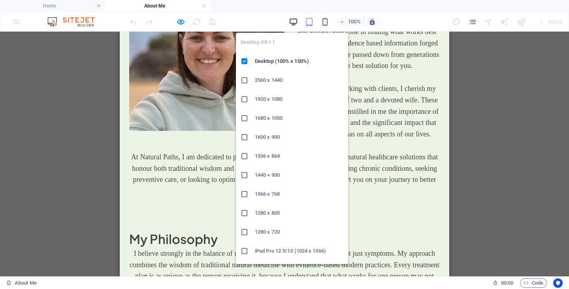
click at [294, 21] on icon "button" at bounding box center [293, 21] width 9 height 9
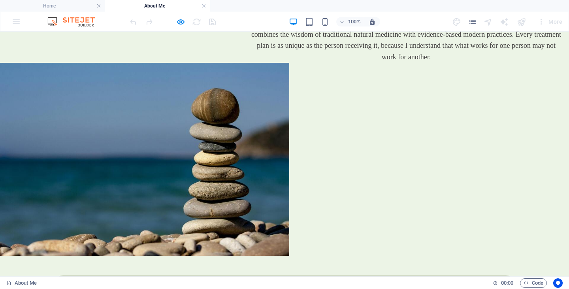
scroll to position [475, 0]
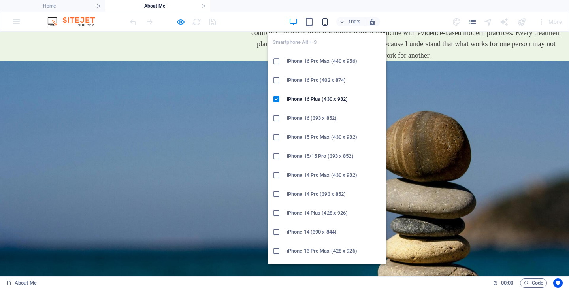
click at [323, 22] on icon "button" at bounding box center [325, 21] width 9 height 9
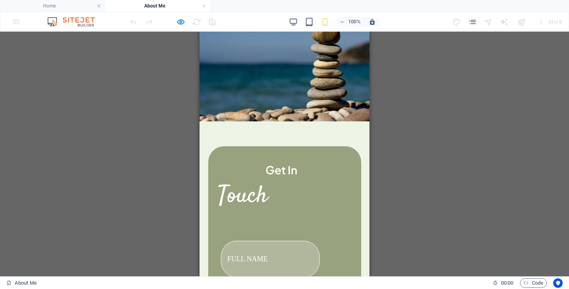
scroll to position [888, 0]
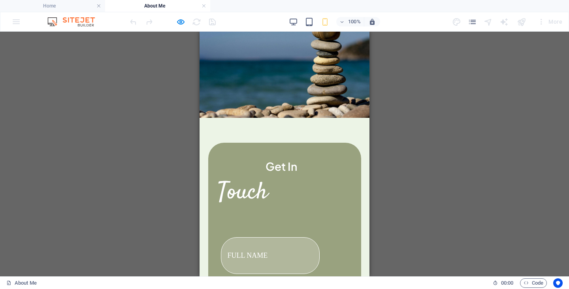
click at [181, 26] on div at bounding box center [172, 21] width 89 height 13
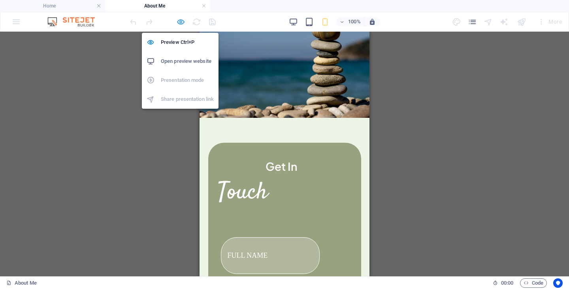
click at [181, 23] on icon "button" at bounding box center [180, 21] width 9 height 9
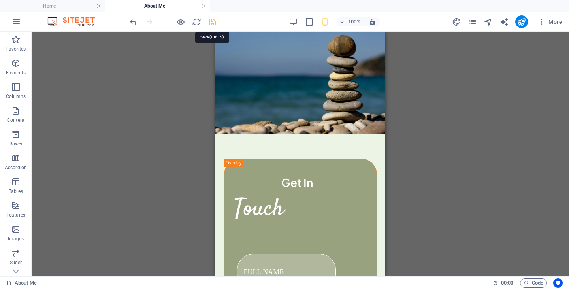
click at [213, 25] on icon "save" at bounding box center [212, 21] width 9 height 9
click at [523, 21] on icon "publish" at bounding box center [521, 21] width 9 height 9
